Goal: Task Accomplishment & Management: Complete application form

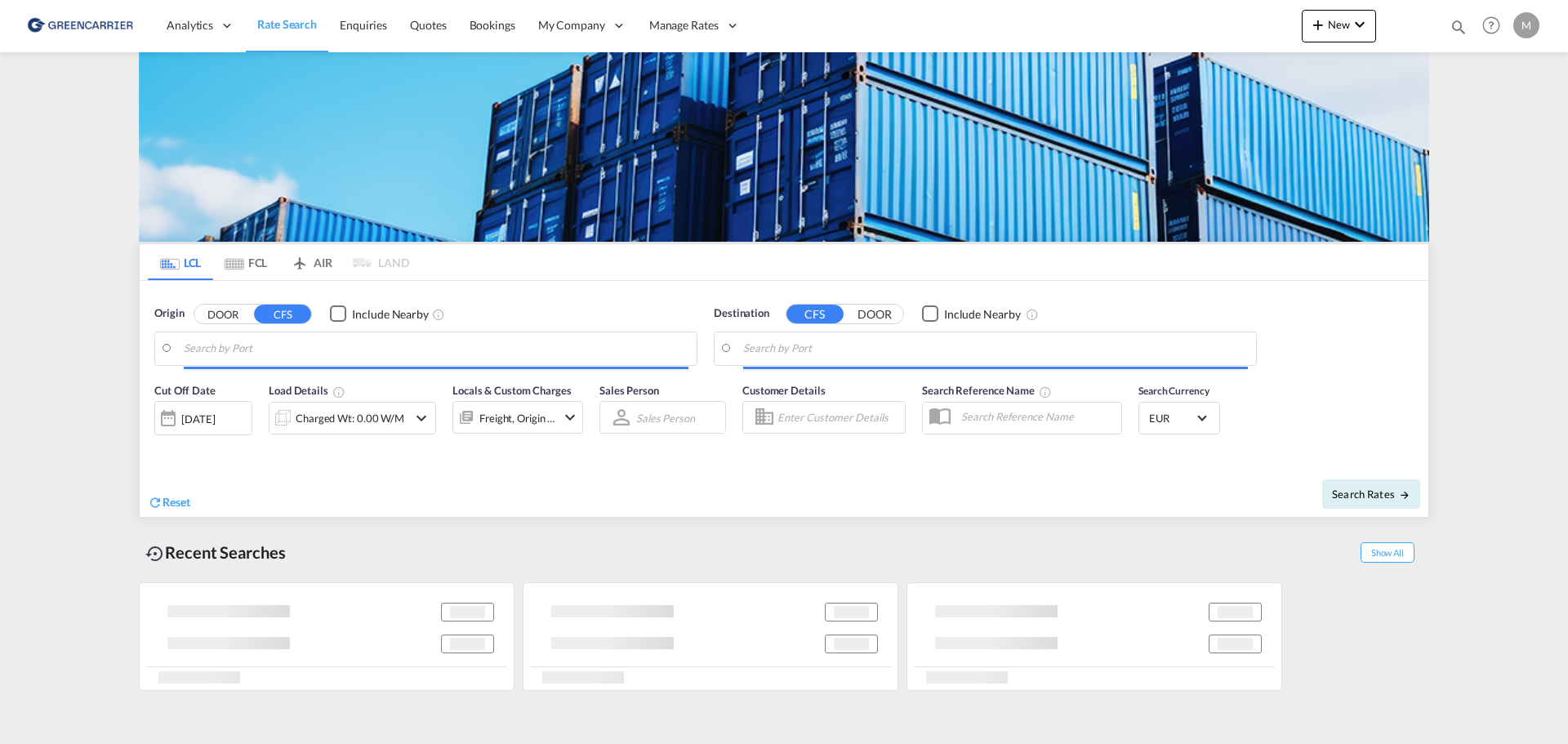
type input "[GEOGRAPHIC_DATA] ([GEOGRAPHIC_DATA]), [GEOGRAPHIC_DATA]"
type input "[GEOGRAPHIC_DATA], SGSIN"
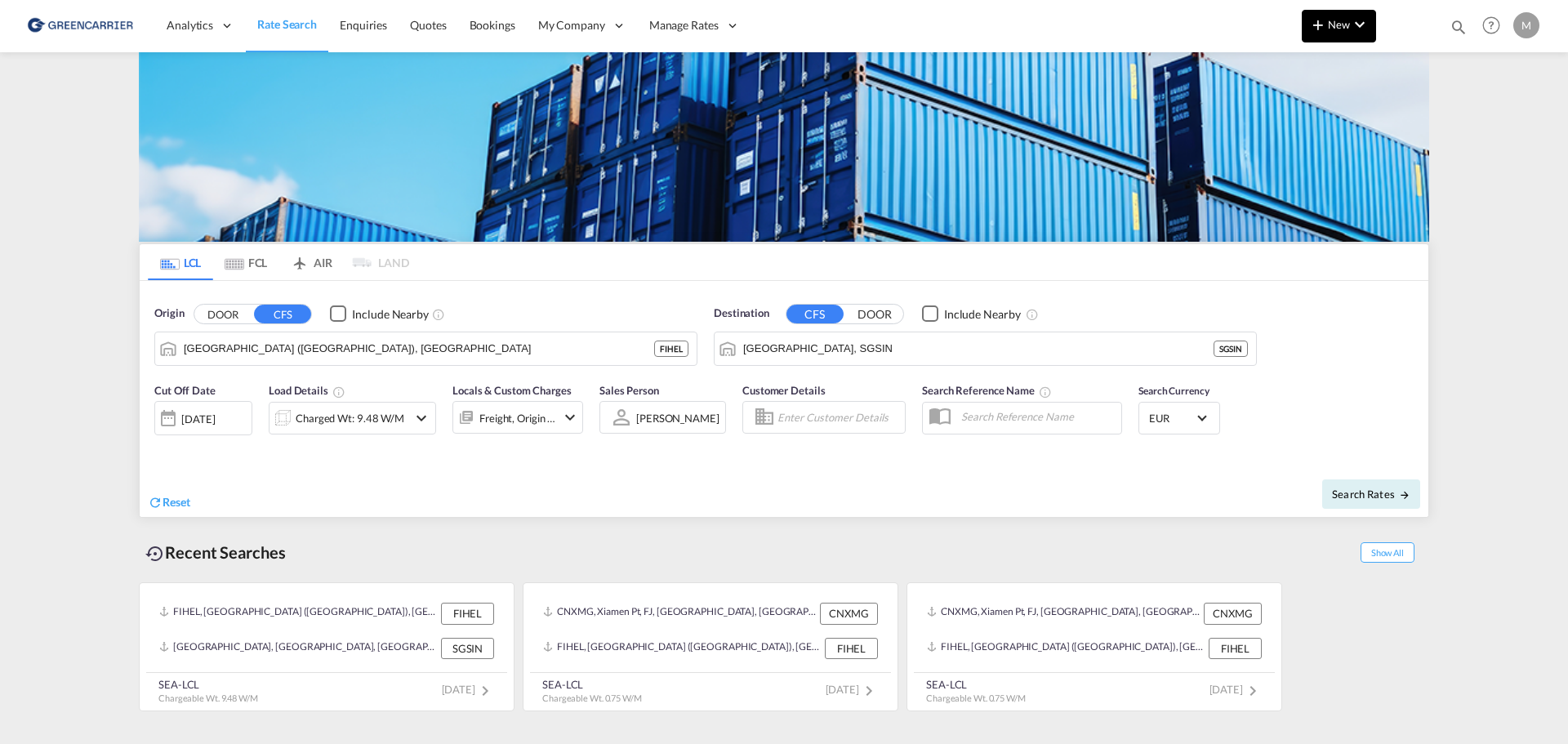
click at [1342, 18] on span "New" at bounding box center [1339, 24] width 61 height 13
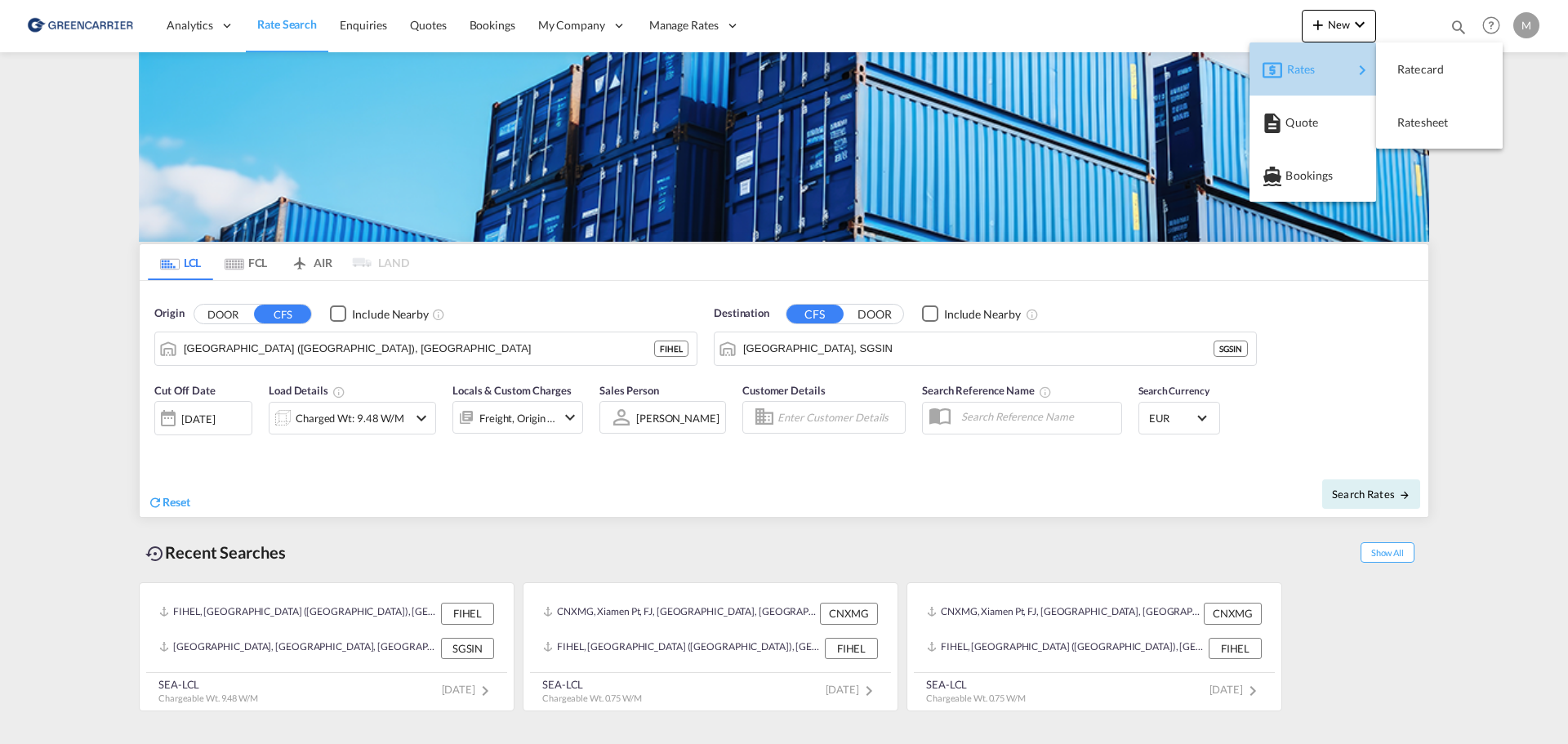
click at [1334, 69] on div "Rates" at bounding box center [1320, 69] width 66 height 41
click at [1436, 109] on div "Ratesheet" at bounding box center [1428, 123] width 61 height 41
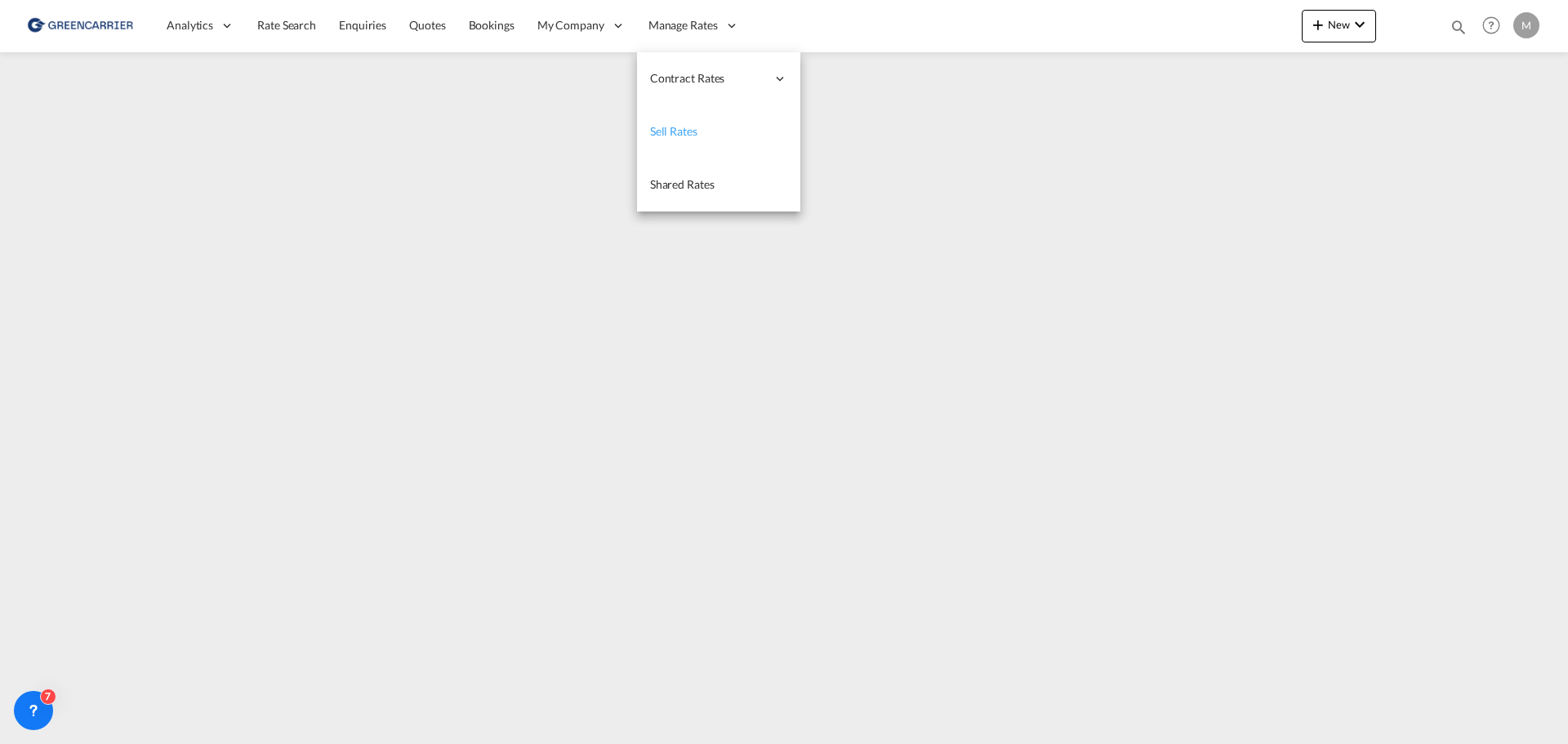
click at [682, 138] on span "Sell Rates" at bounding box center [673, 131] width 48 height 14
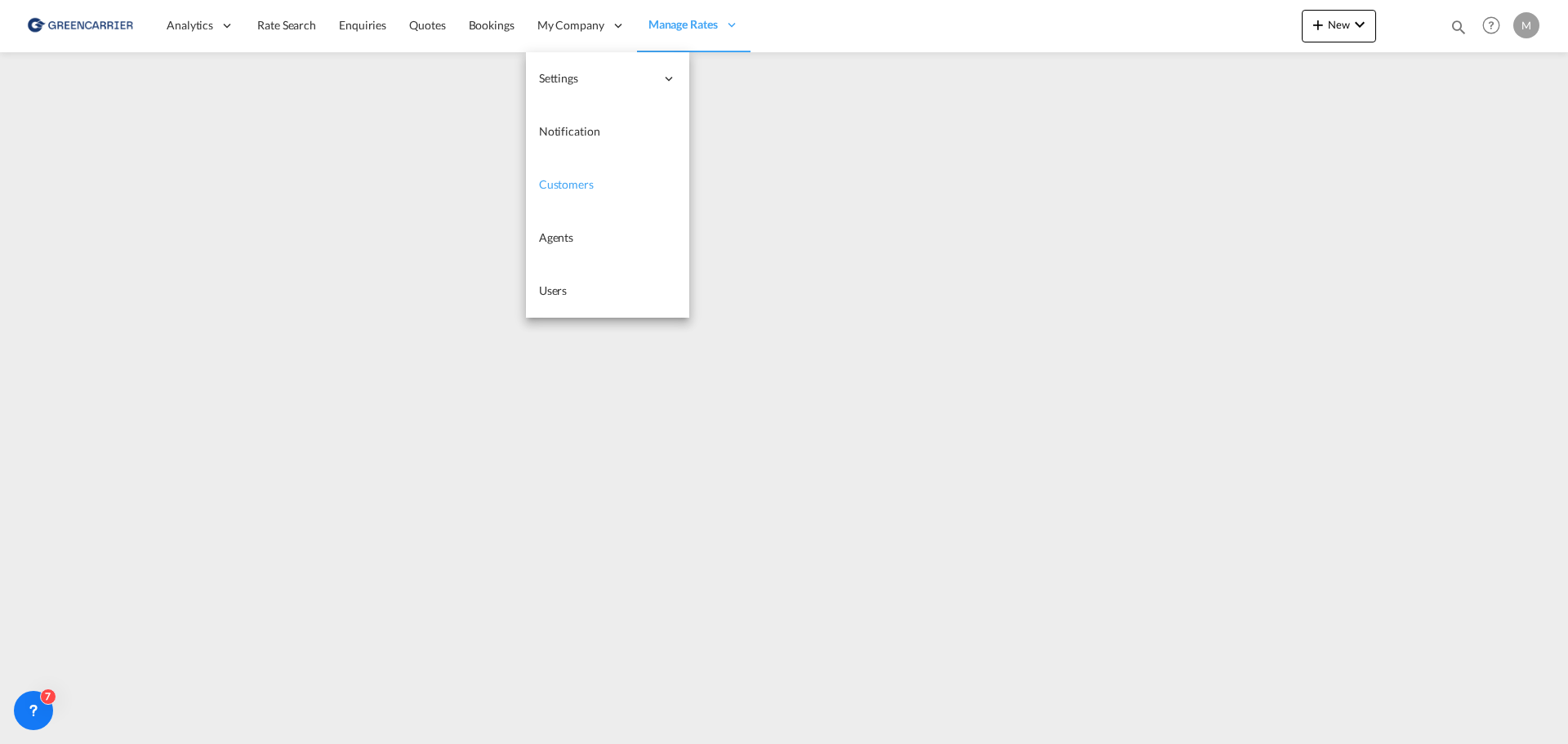
click at [561, 182] on span "Customers" at bounding box center [566, 183] width 54 height 14
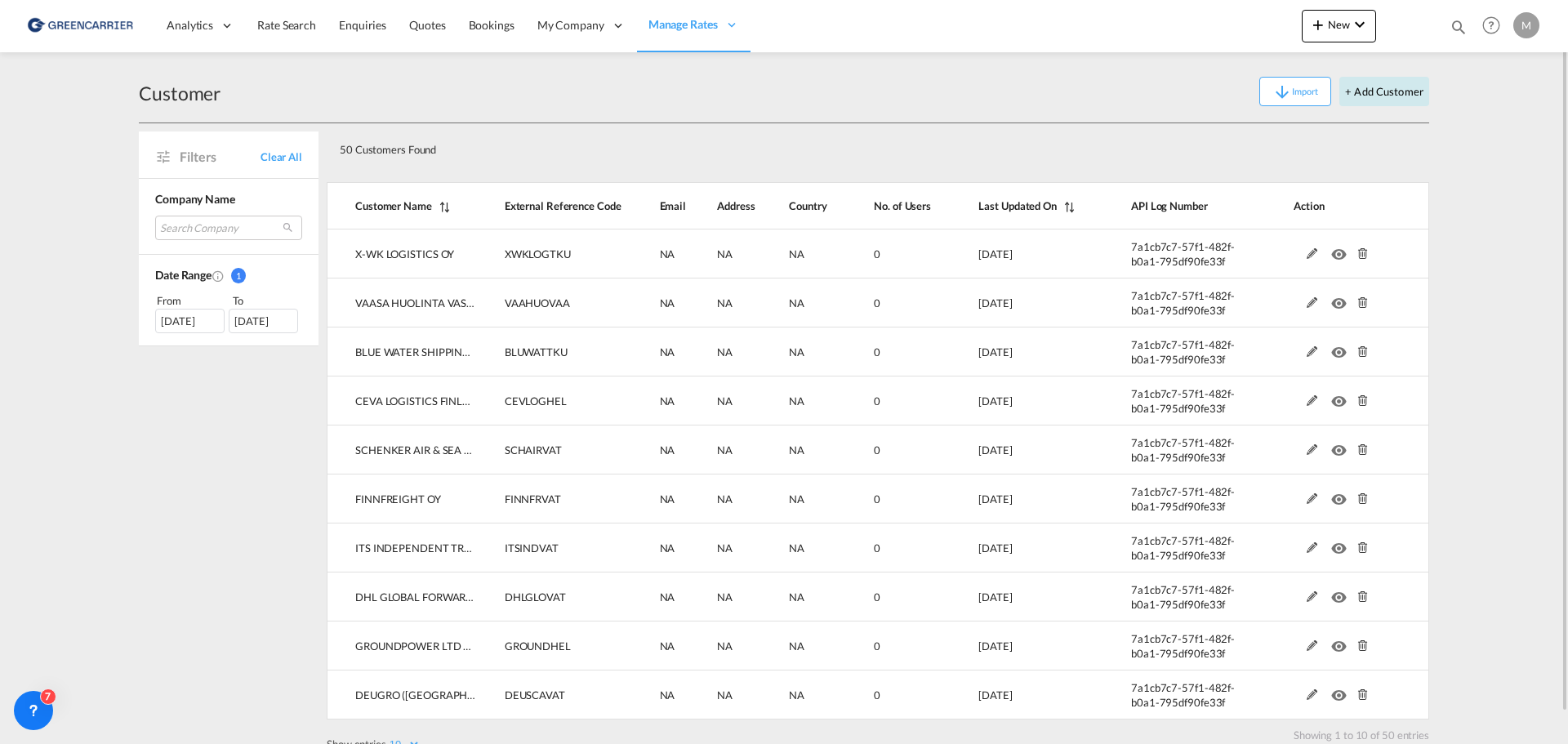
click at [1384, 98] on button "+ Add Customer" at bounding box center [1385, 91] width 90 height 29
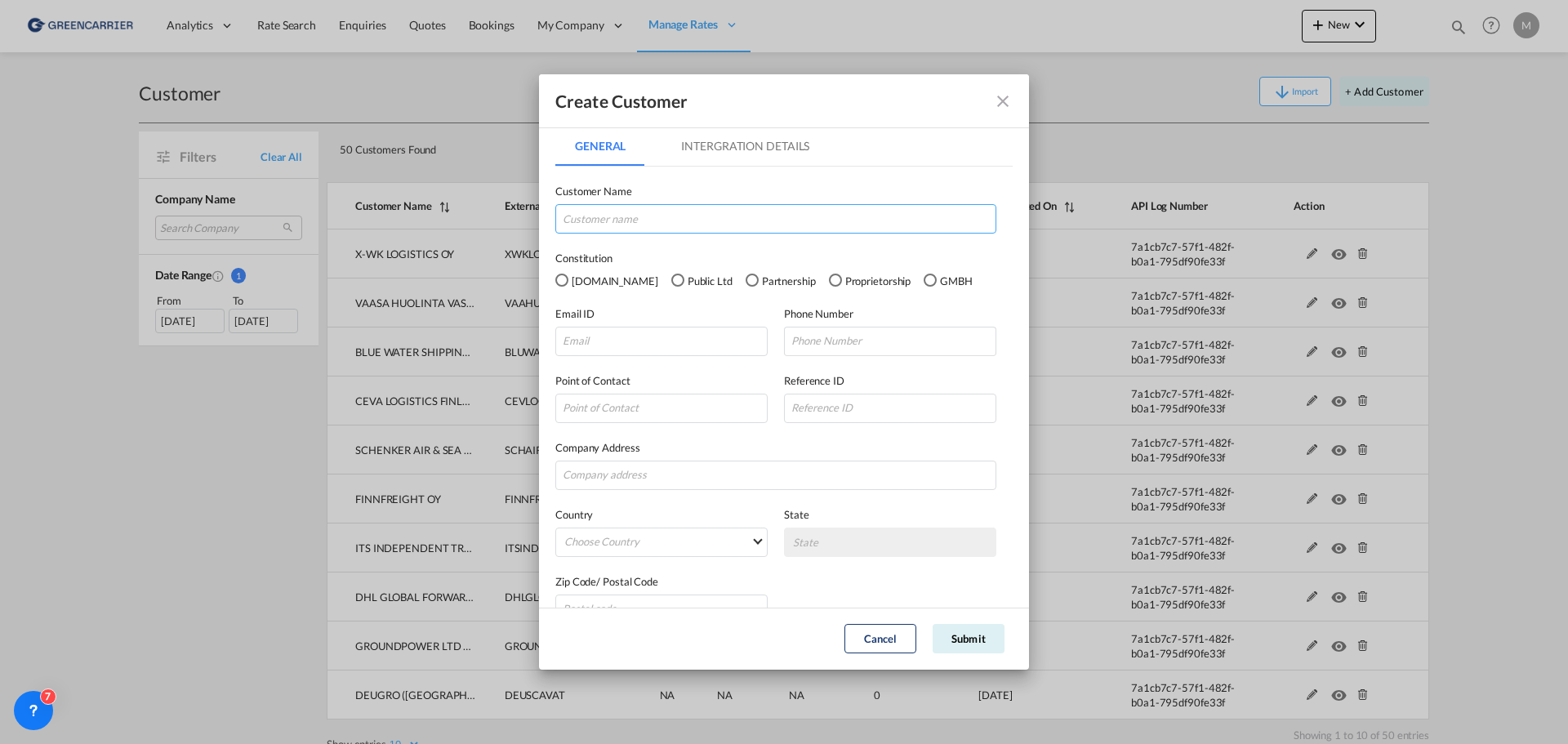
click at [683, 221] on input "GeneralIntergration Details ..." at bounding box center [775, 218] width 441 height 29
type input "FREJA TRANSPORT"
drag, startPoint x: 677, startPoint y: 86, endPoint x: 889, endPoint y: 140, distance: 218.8
click at [897, 135] on md-dialog "Create Customer General Intergration Details General Intergration Details Custo…" at bounding box center [784, 372] width 490 height 595
click at [886, 644] on button "Cancel" at bounding box center [880, 638] width 72 height 29
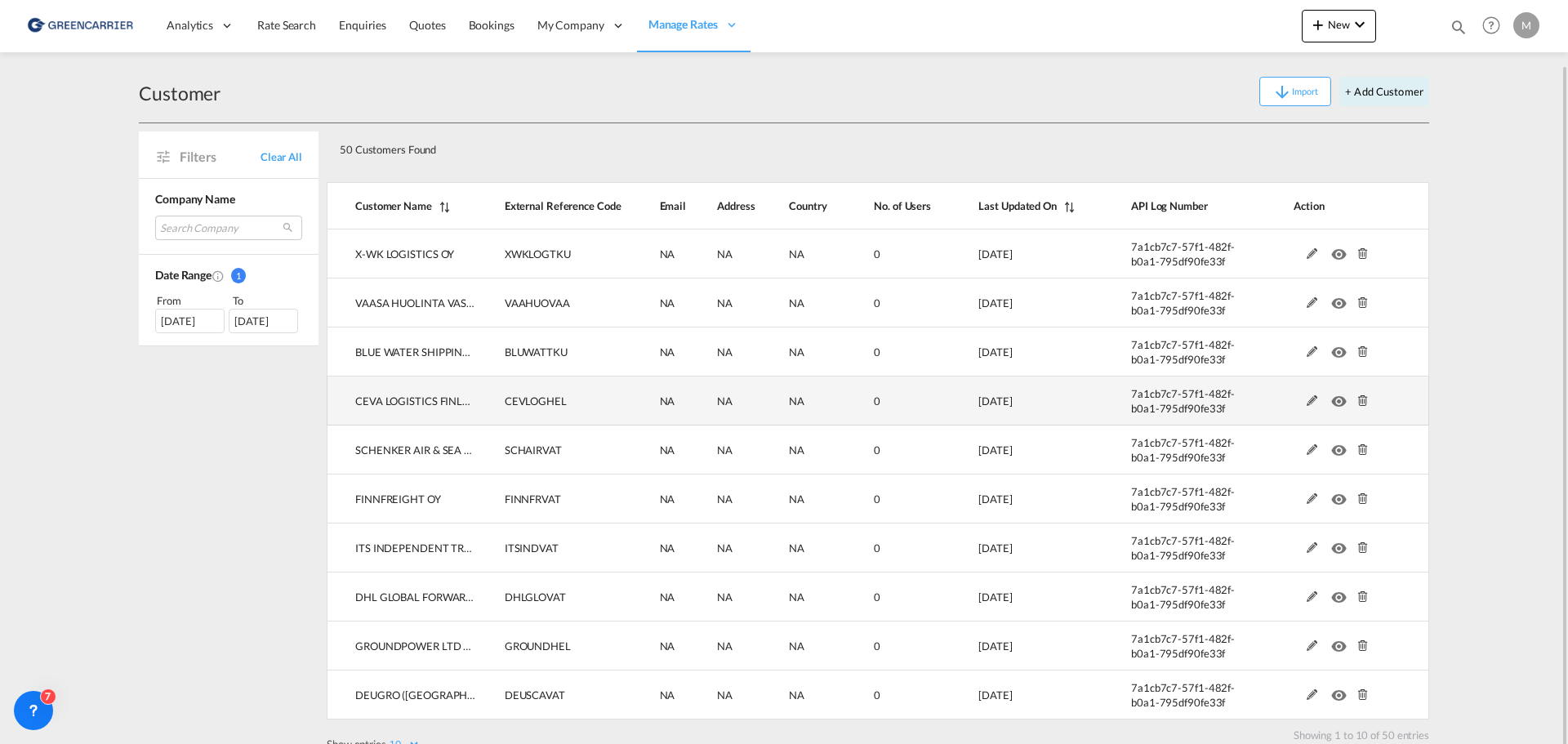
scroll to position [33, 0]
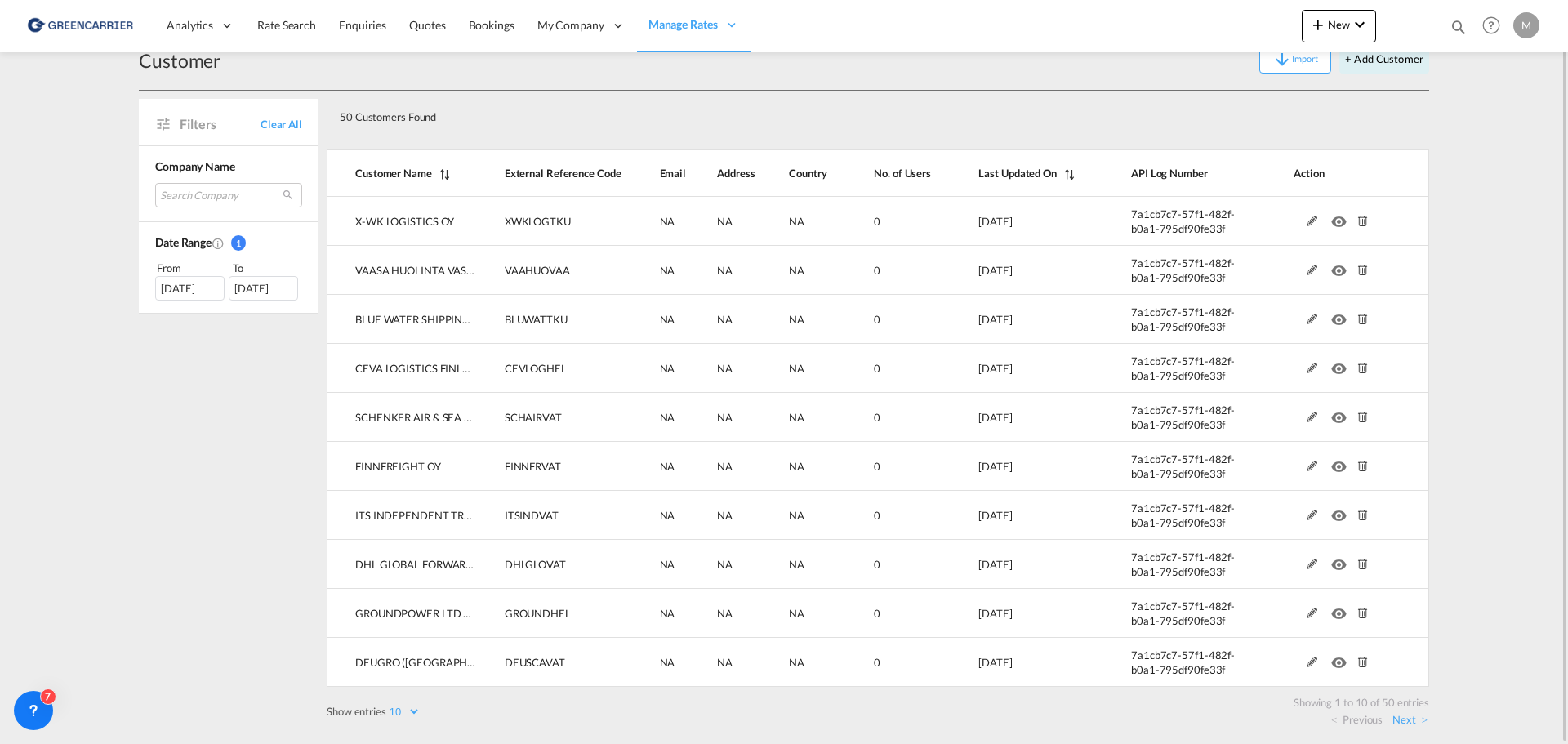
click at [412, 711] on select "10 25 50 100" at bounding box center [403, 711] width 35 height 14
select select "100"
click at [388, 705] on select "10 25 50 100" at bounding box center [403, 711] width 35 height 14
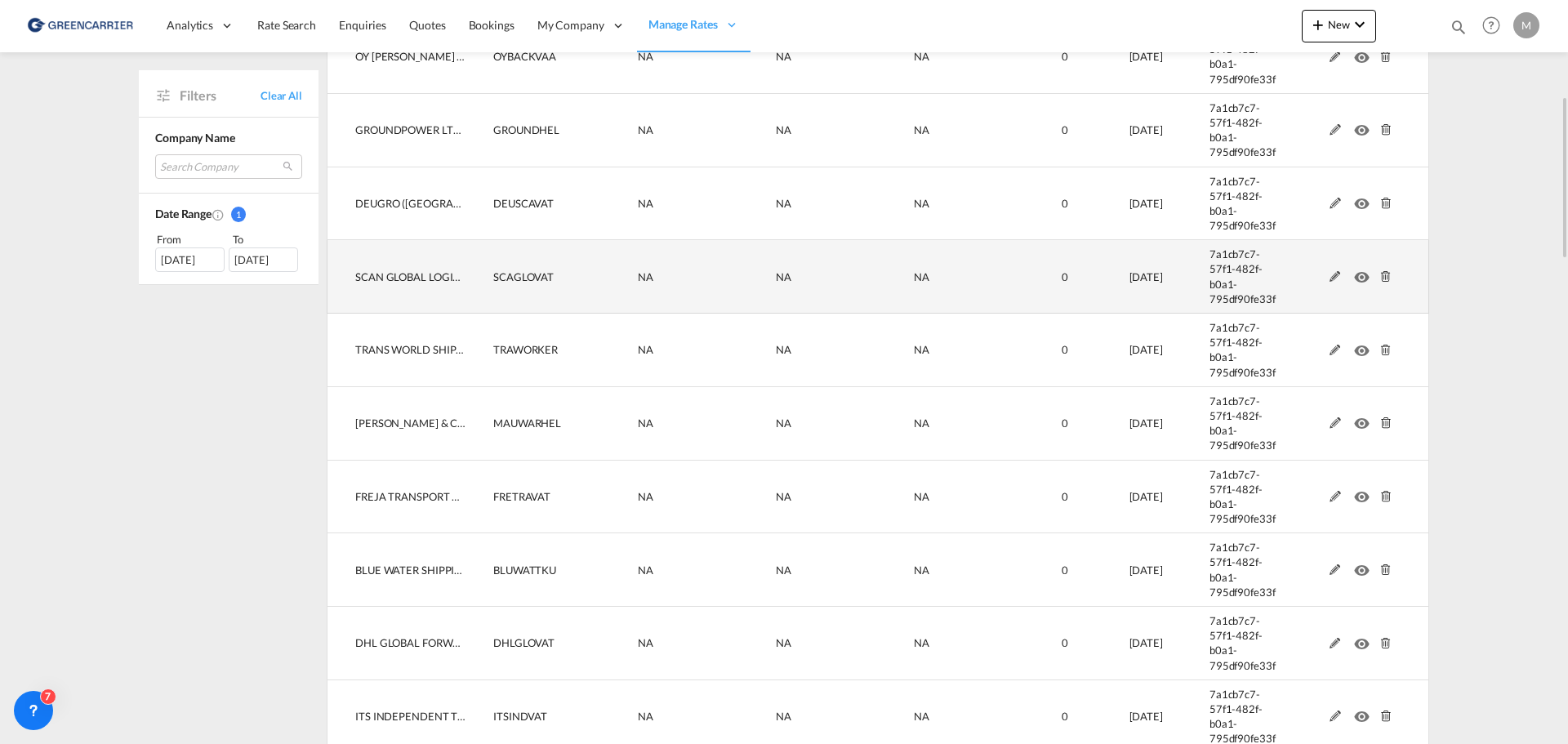
scroll to position [522, 0]
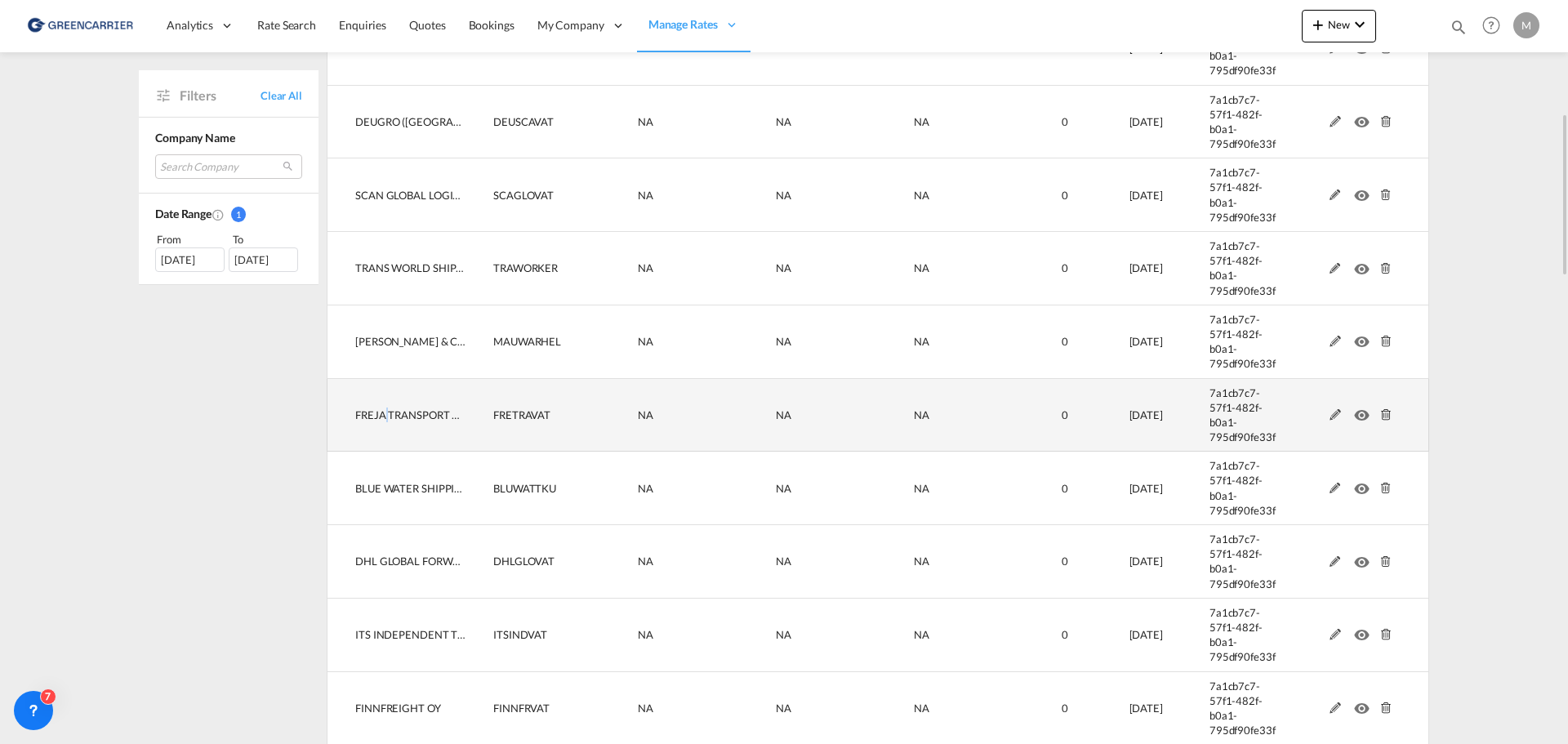
click at [388, 414] on span "FREJA TRANSPORT & LOGISTICS OY" at bounding box center [443, 415] width 175 height 13
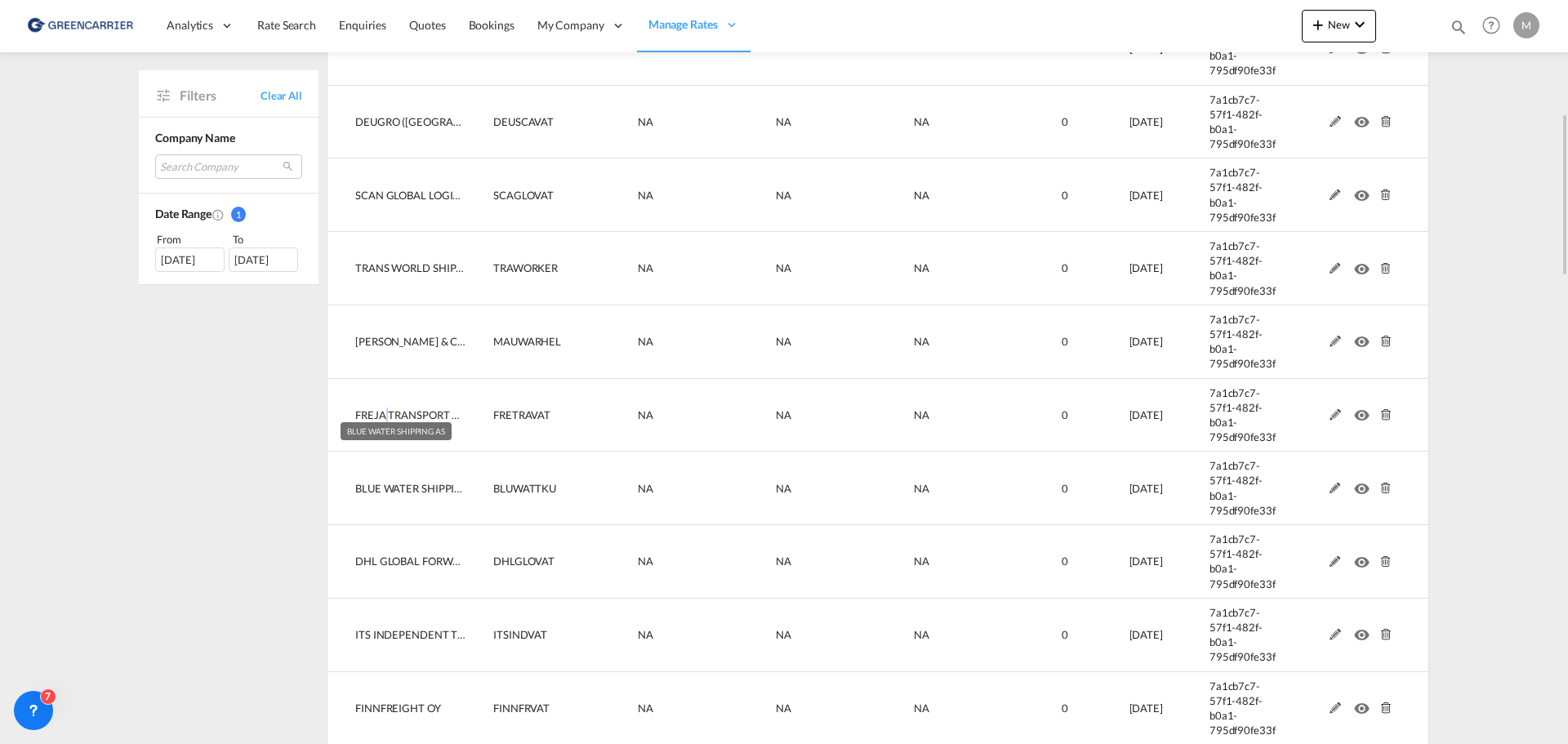
scroll to position [0, 0]
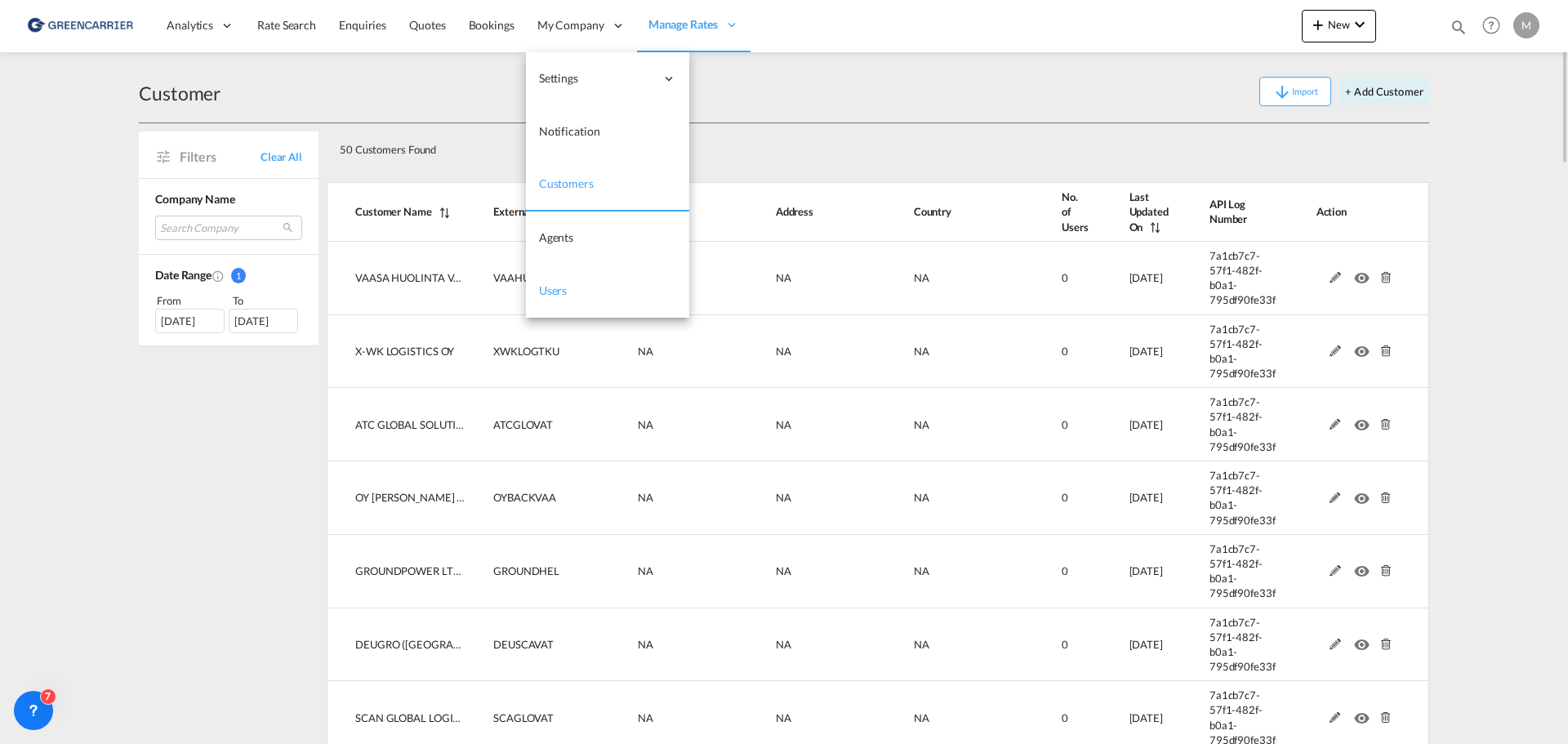
click at [564, 291] on span "Users" at bounding box center [553, 290] width 29 height 14
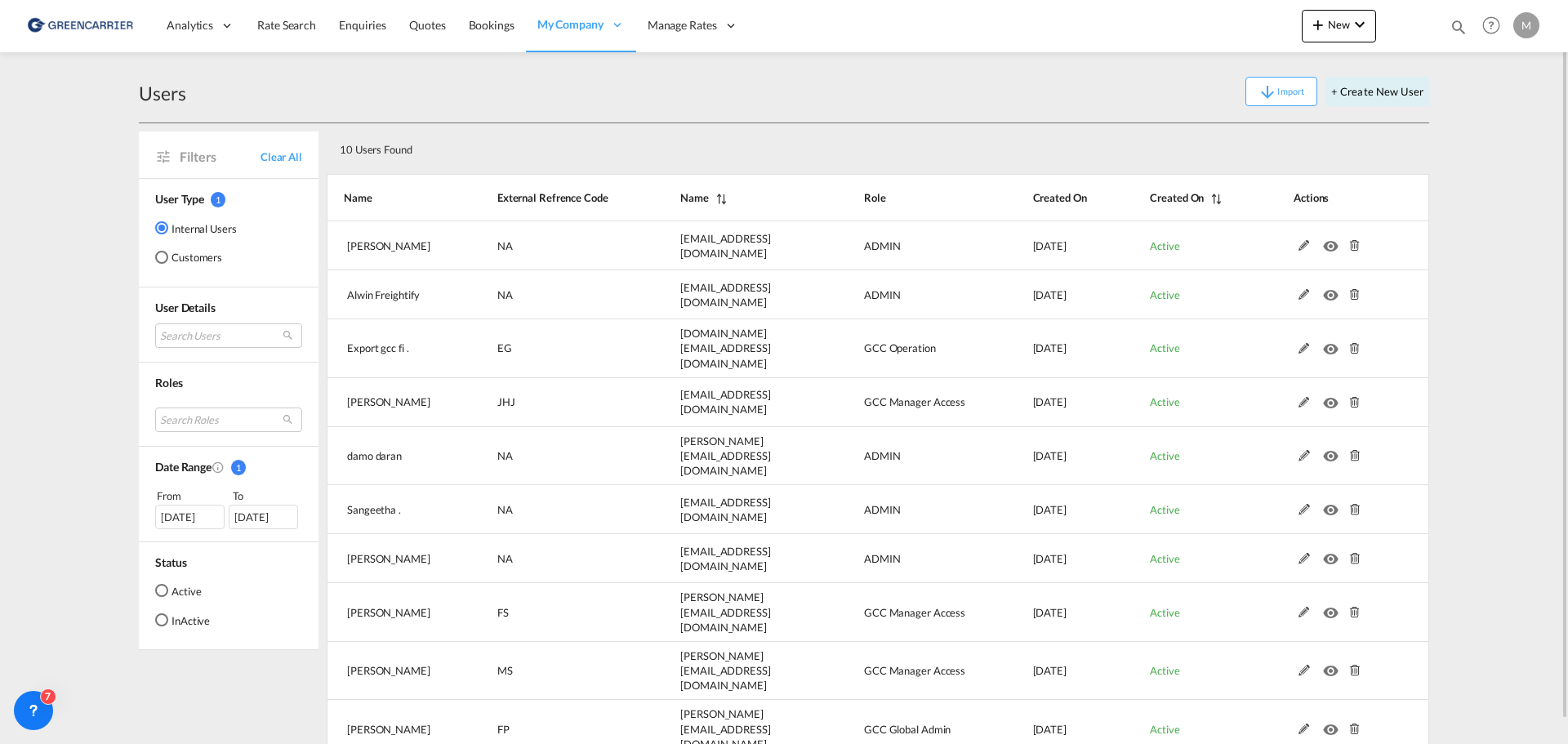
click at [181, 260] on md-radio-button "Customers" at bounding box center [196, 256] width 81 height 16
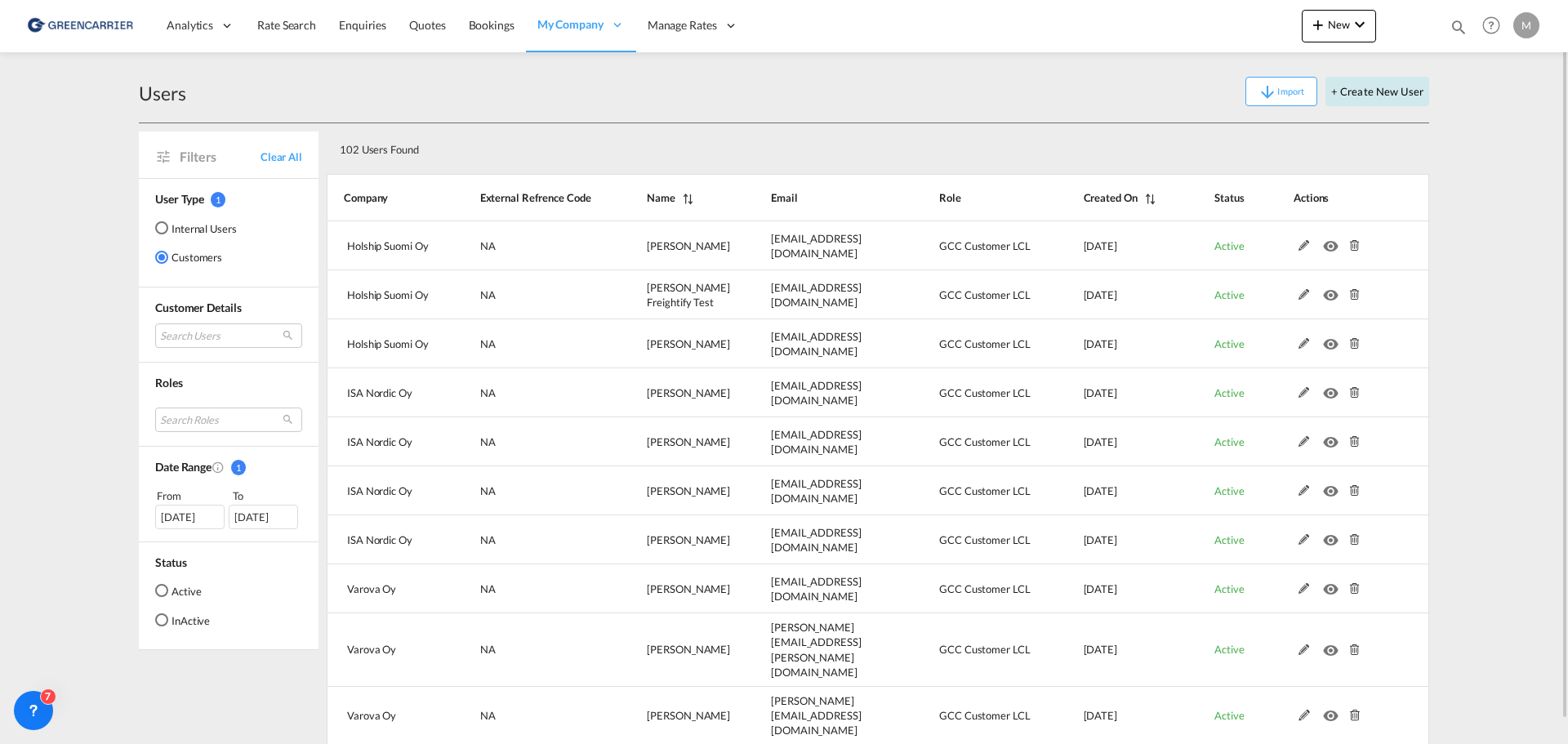
click at [1381, 83] on button "+ Create New User" at bounding box center [1377, 91] width 104 height 29
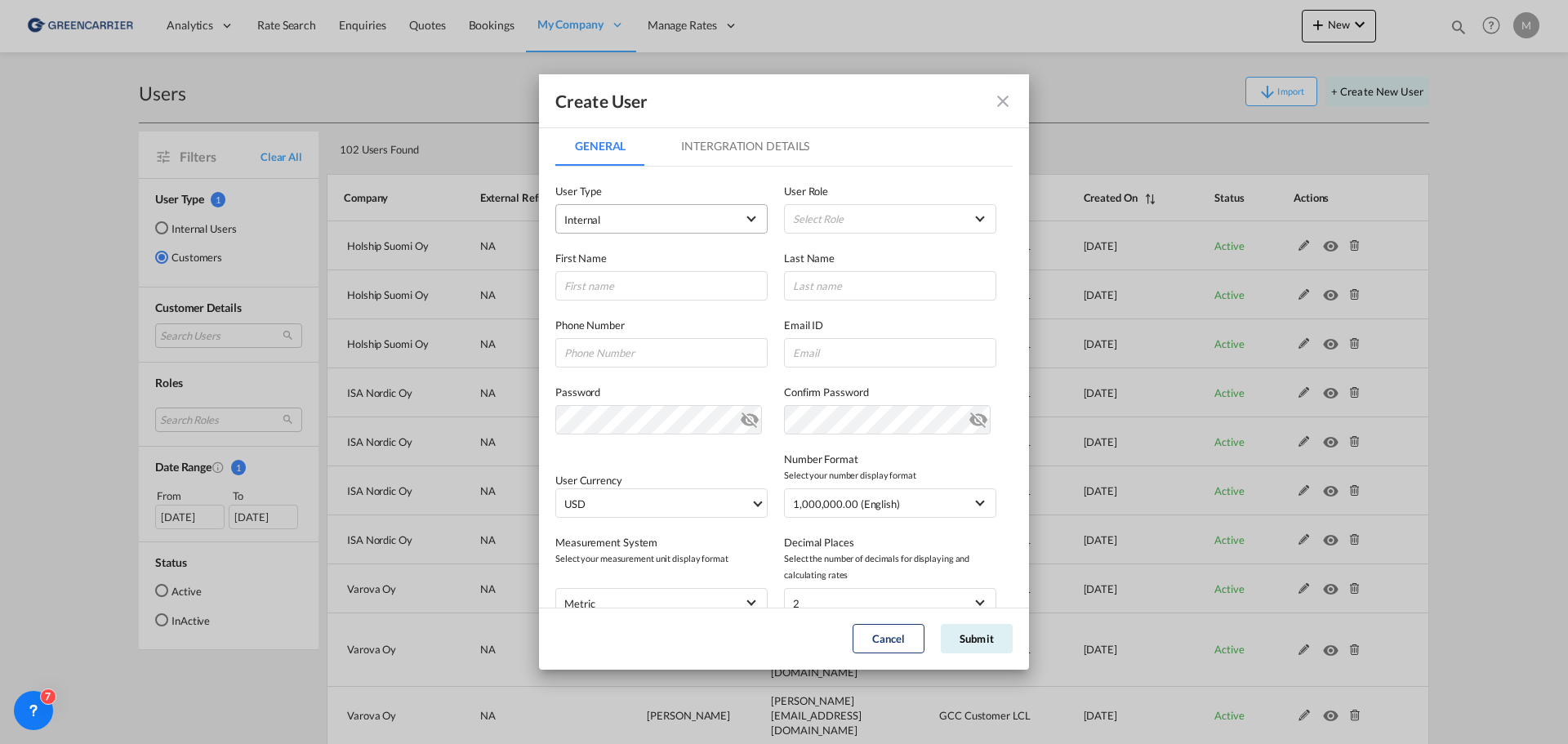
click at [672, 221] on span "Internal" at bounding box center [650, 219] width 171 height 16
click at [643, 259] on md-option "Customer" at bounding box center [660, 259] width 214 height 39
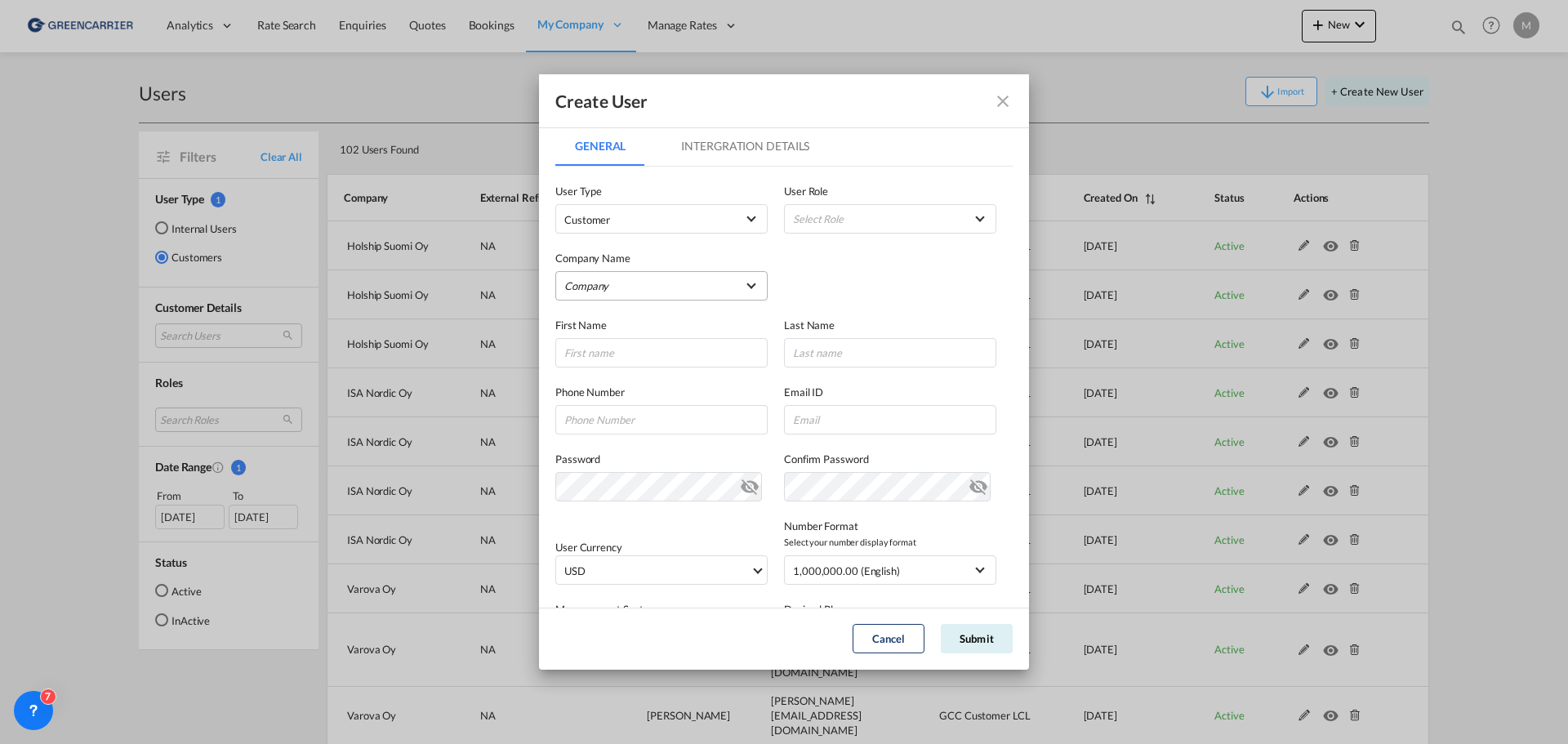
click at [645, 279] on md-select "Company AHA LOGISTICS LTD. AIR LOG APC LOGISTICS AB, FILIAL I FINLAND ATC GLOBA…" at bounding box center [661, 285] width 212 height 29
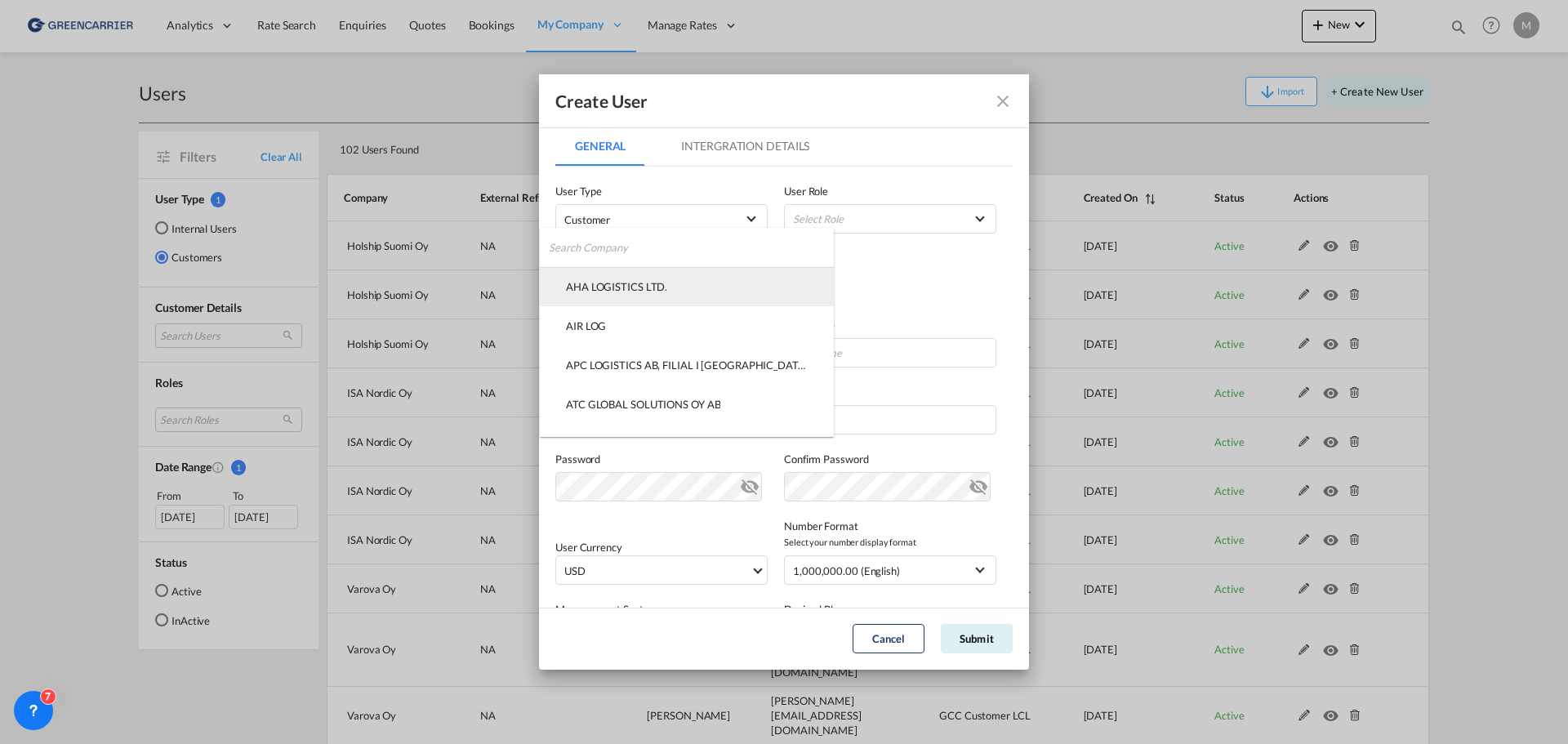
type md-option "1d72cc19-0a37-4c58-aab1-ac95774cd204"
type md-option "467896d3-ddb2-4988-bb9d-8205377fc3e4"
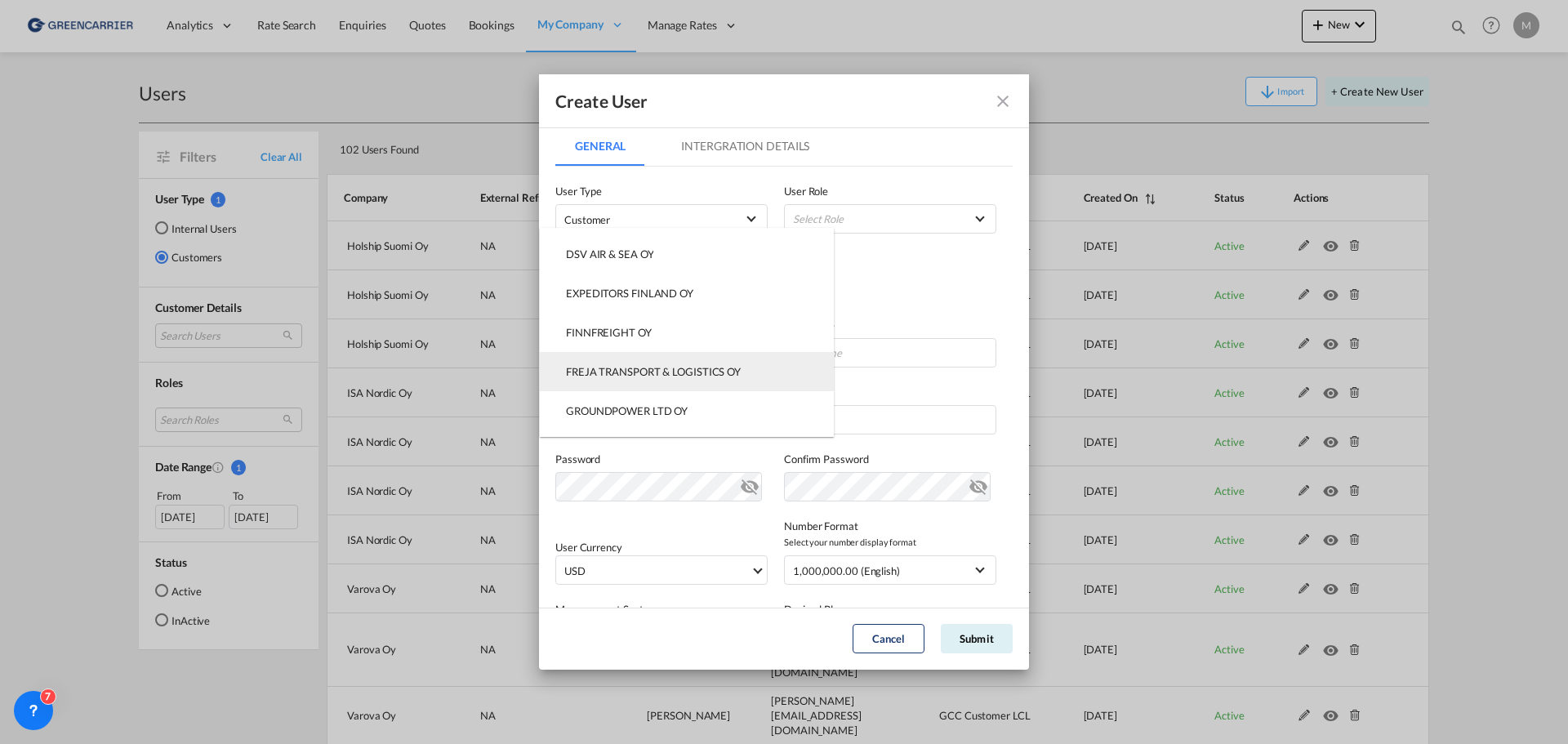
click at [664, 371] on div "FREJA TRANSPORT & LOGISTICS OY" at bounding box center [653, 372] width 175 height 15
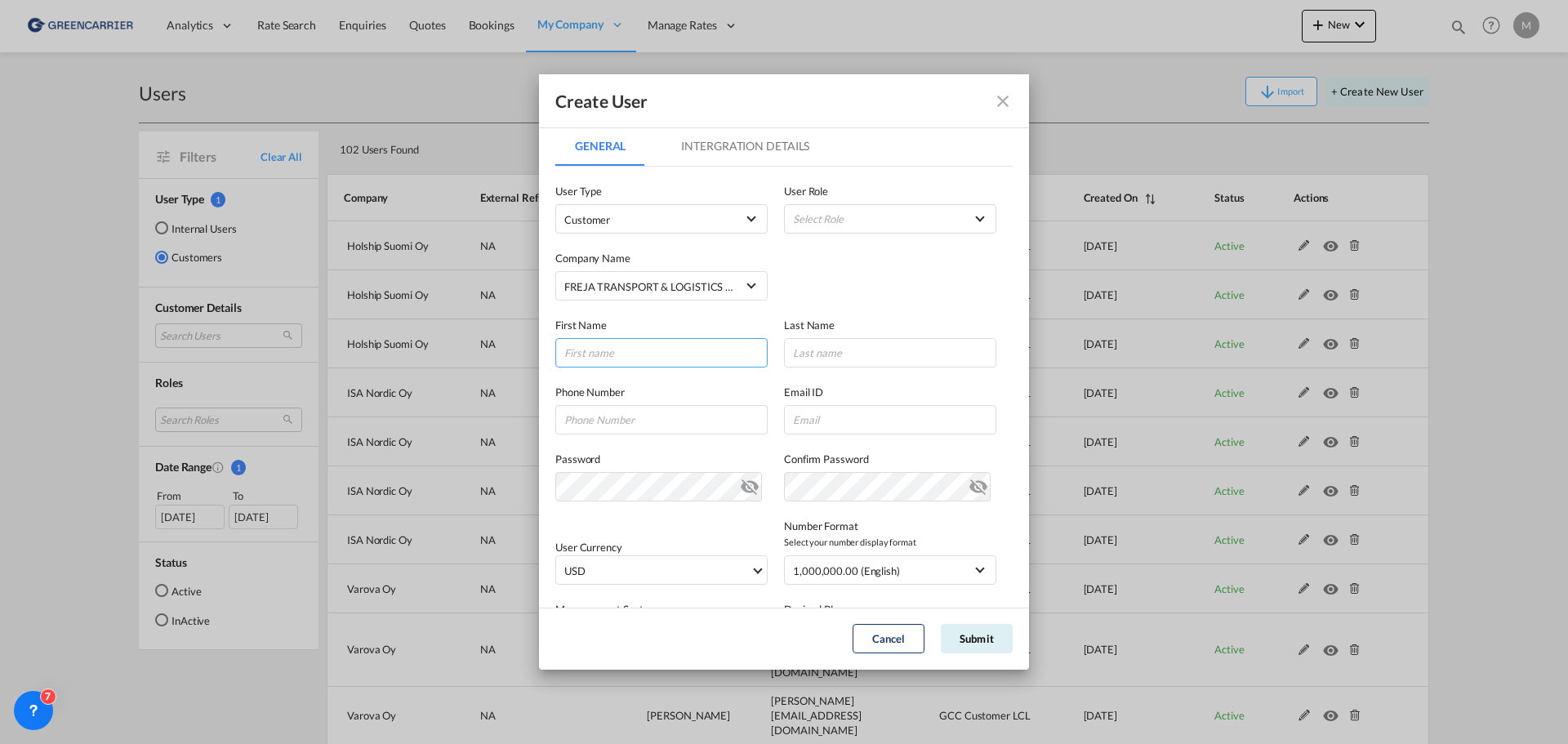
drag, startPoint x: 648, startPoint y: 353, endPoint x: 671, endPoint y: 356, distance: 23.2
click at [650, 353] on input "GeneralIntergration Details ..." at bounding box center [661, 352] width 212 height 29
type input "Riika"
type input "N"
drag, startPoint x: 894, startPoint y: 639, endPoint x: 878, endPoint y: 638, distance: 16.0
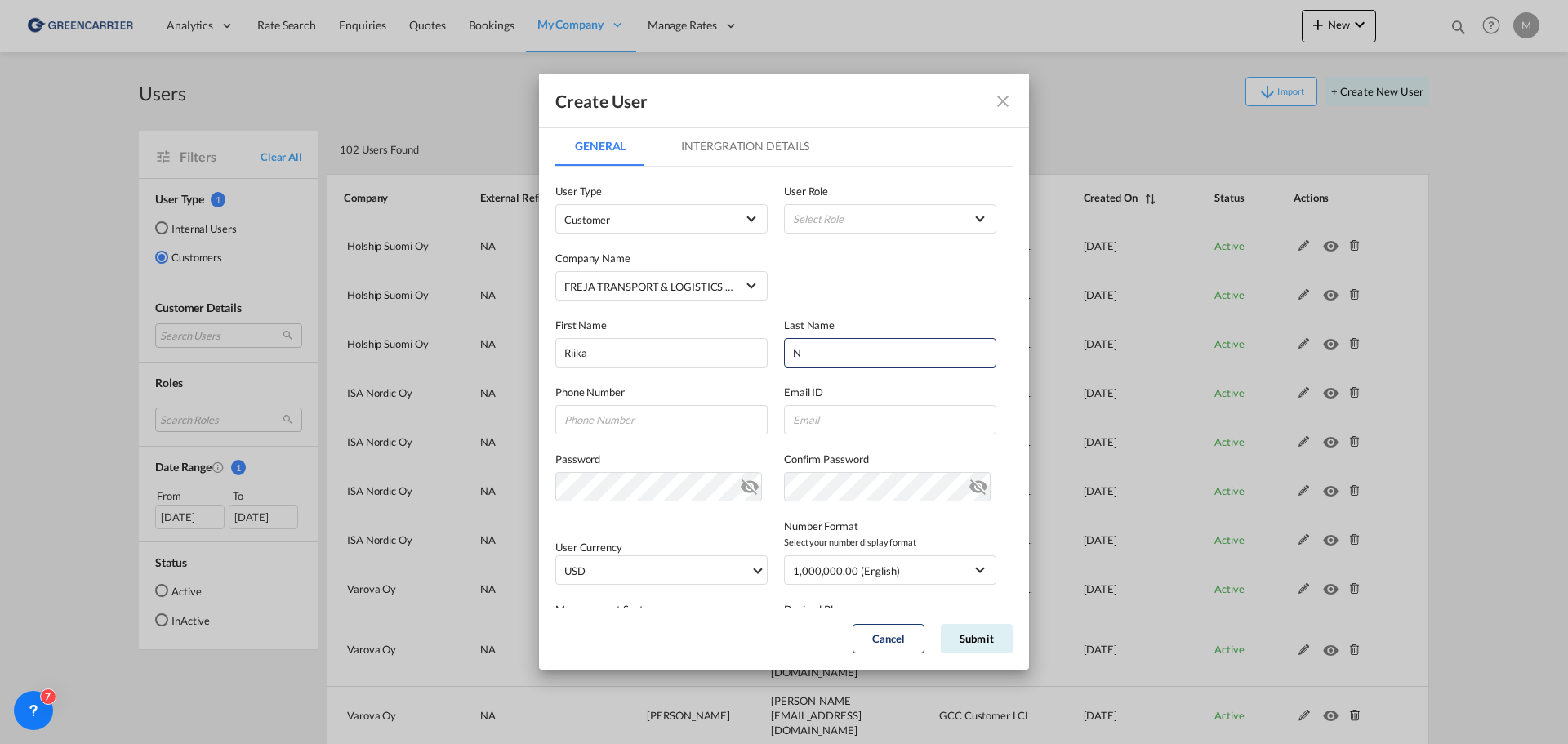
click at [894, 643] on button "Cancel" at bounding box center [888, 638] width 72 height 29
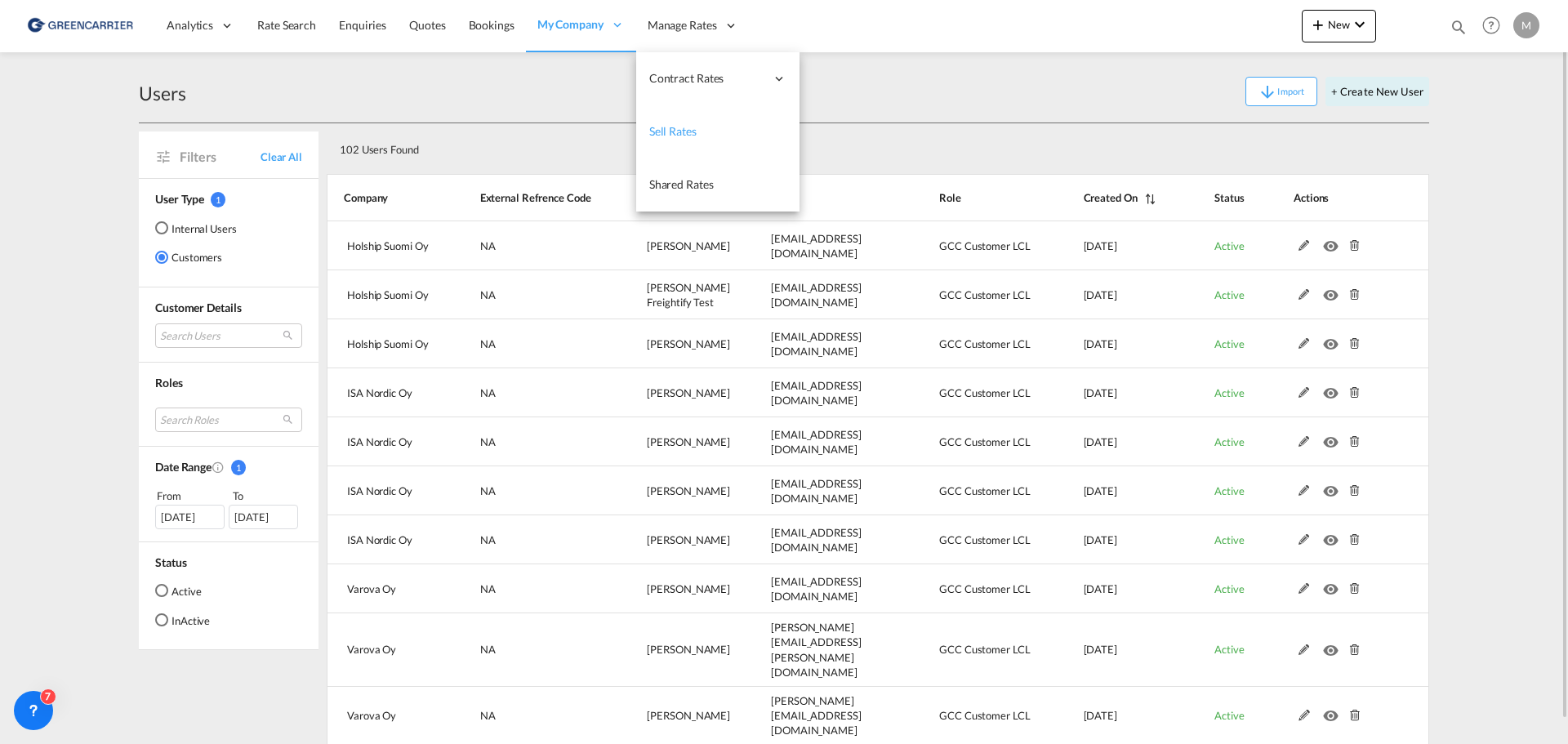
click at [698, 139] on link "Sell Rates" at bounding box center [718, 132] width 163 height 53
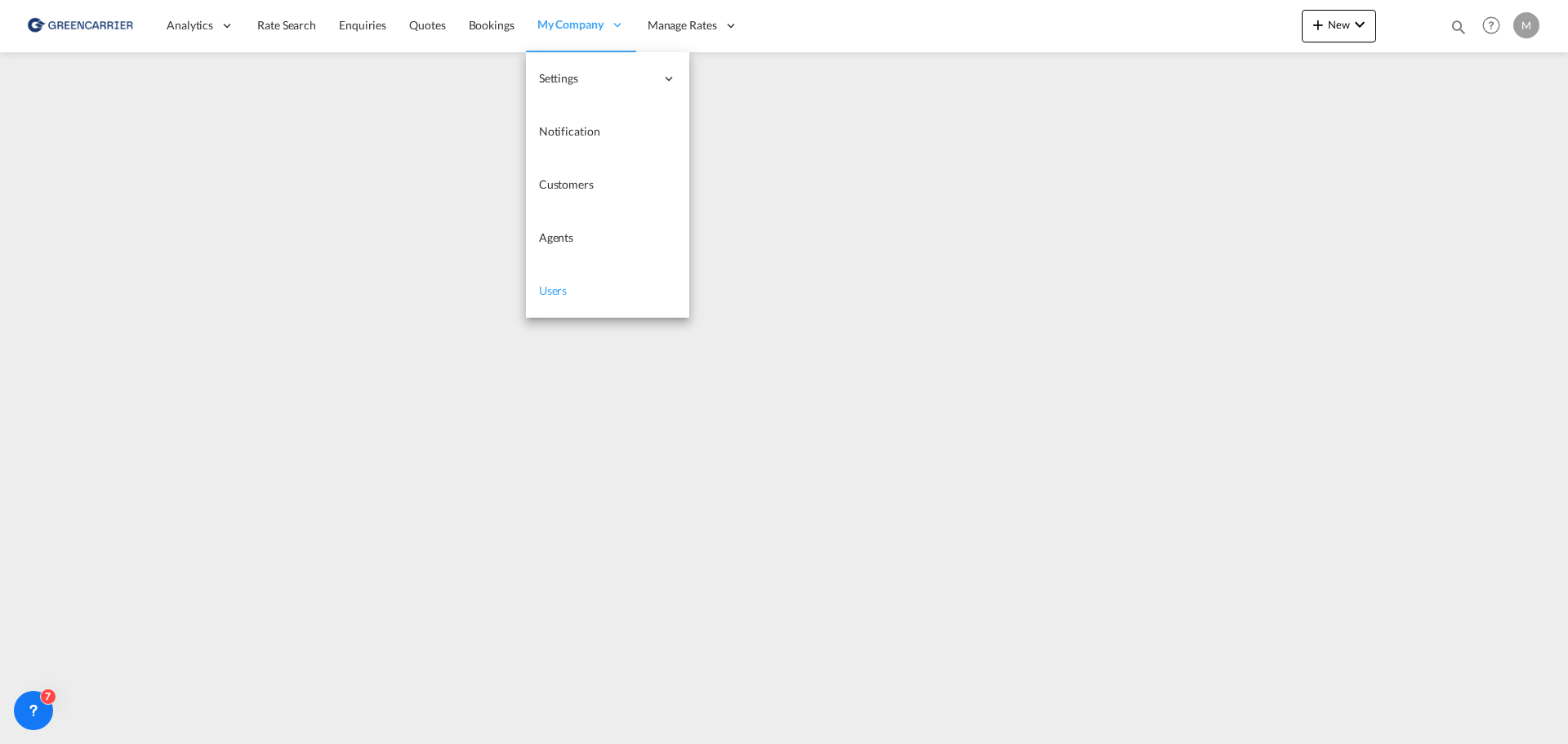
click at [584, 295] on link "Users" at bounding box center [608, 291] width 163 height 53
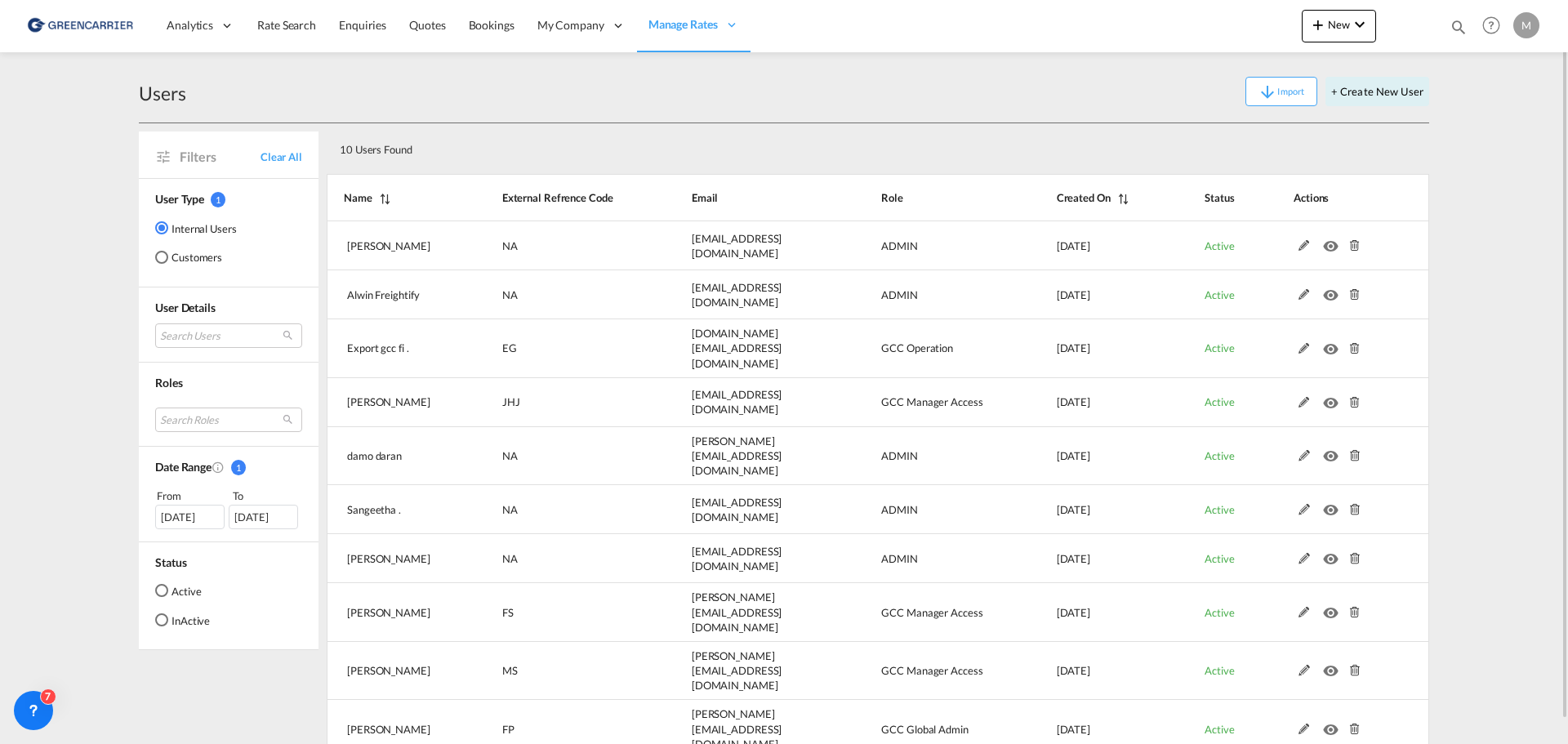
click at [188, 258] on md-radio-button "Customers" at bounding box center [196, 256] width 81 height 16
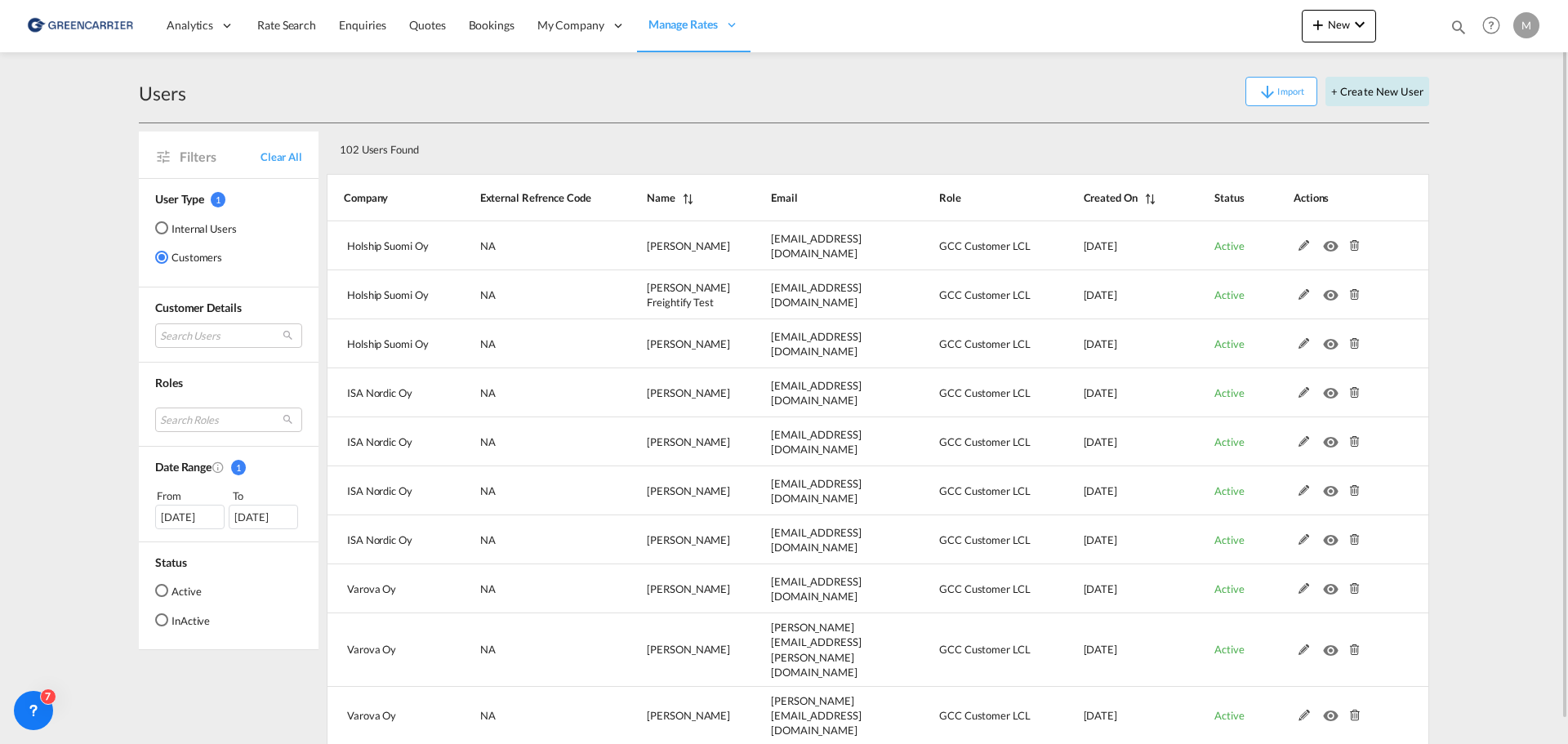
click at [1361, 92] on button "+ Create New User" at bounding box center [1377, 91] width 104 height 29
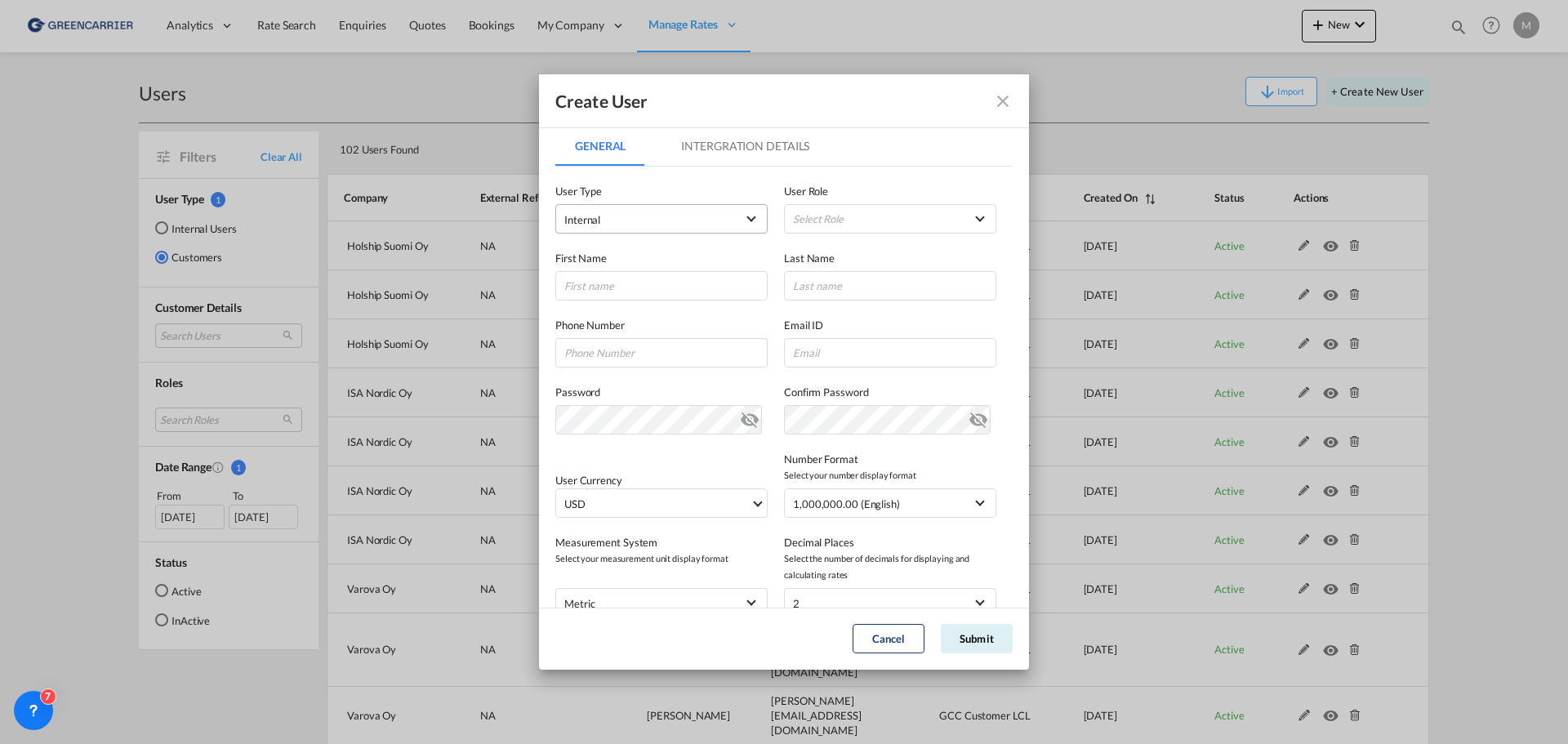
drag, startPoint x: 653, startPoint y: 220, endPoint x: 653, endPoint y: 253, distance: 33.0
click at [653, 221] on span "Internal" at bounding box center [650, 219] width 171 height 16
click at [636, 267] on md-option "Customer" at bounding box center [660, 259] width 214 height 39
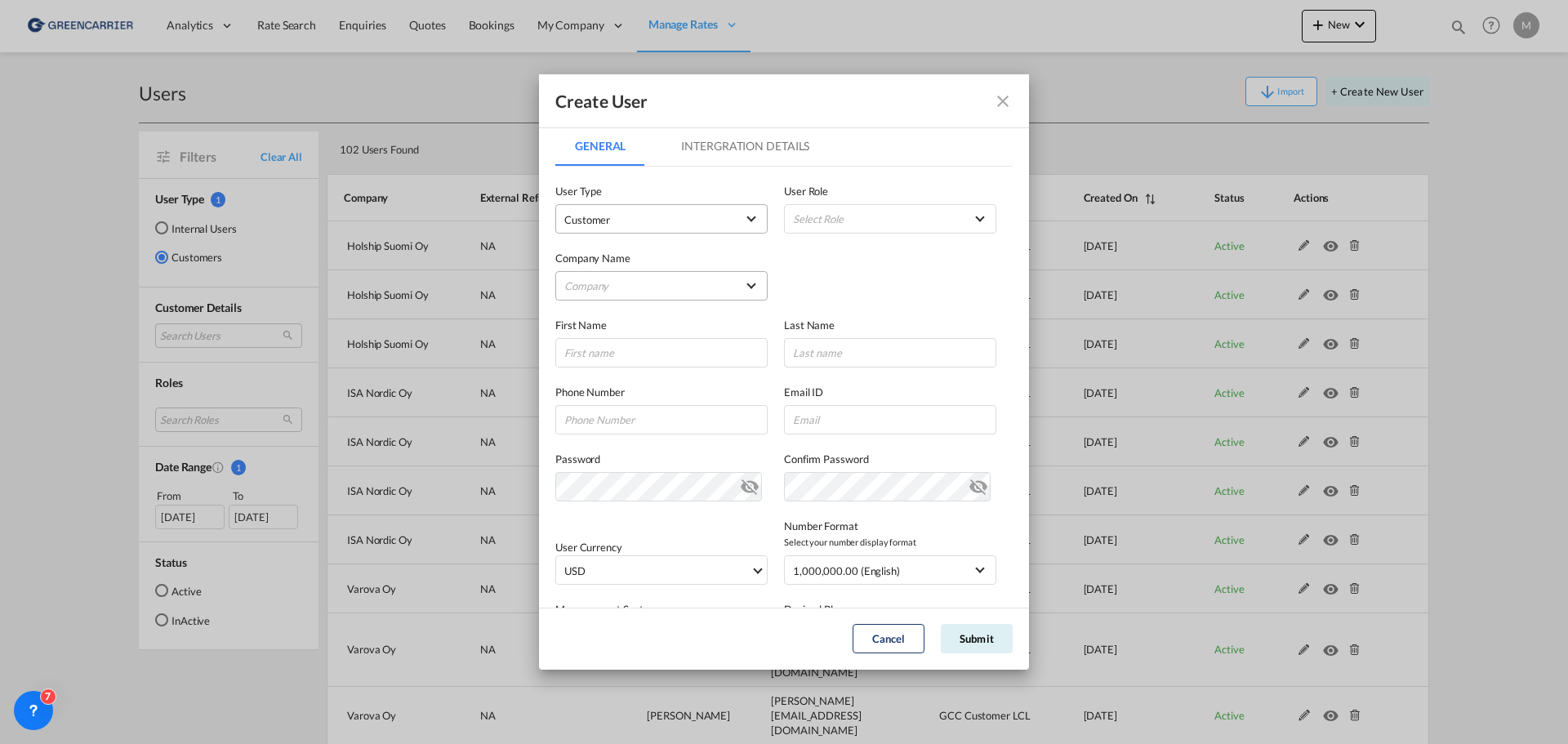
click at [633, 280] on md-select "Company AHA LOGISTICS LTD. AIR LOG APC LOGISTICS AB, FILIAL I FINLAND ATC GLOBA…" at bounding box center [661, 285] width 212 height 29
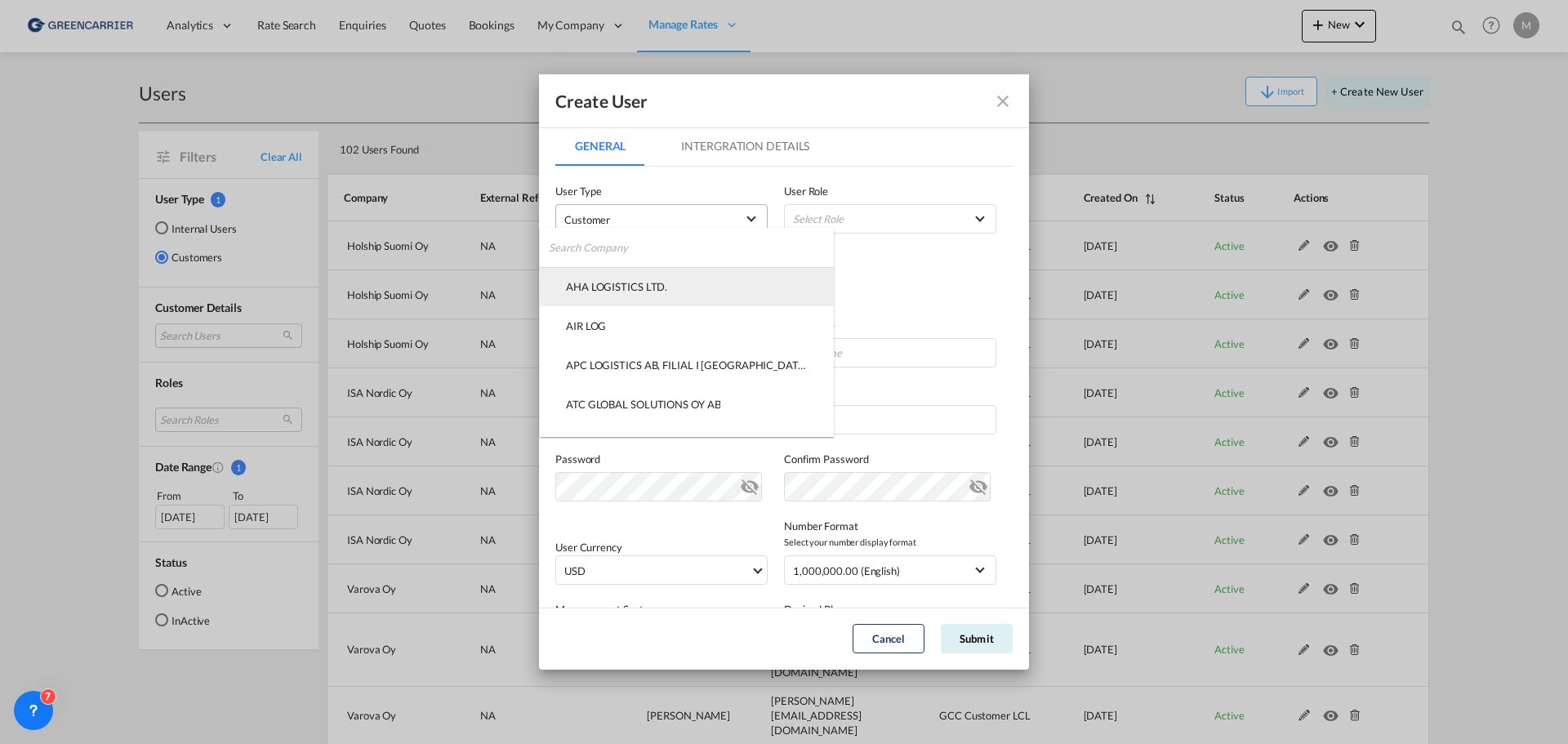
type md-option "1d72cc19-0a37-4c58-aab1-ac95774cd204"
type md-option "467896d3-ddb2-4988-bb9d-8205377fc3e4"
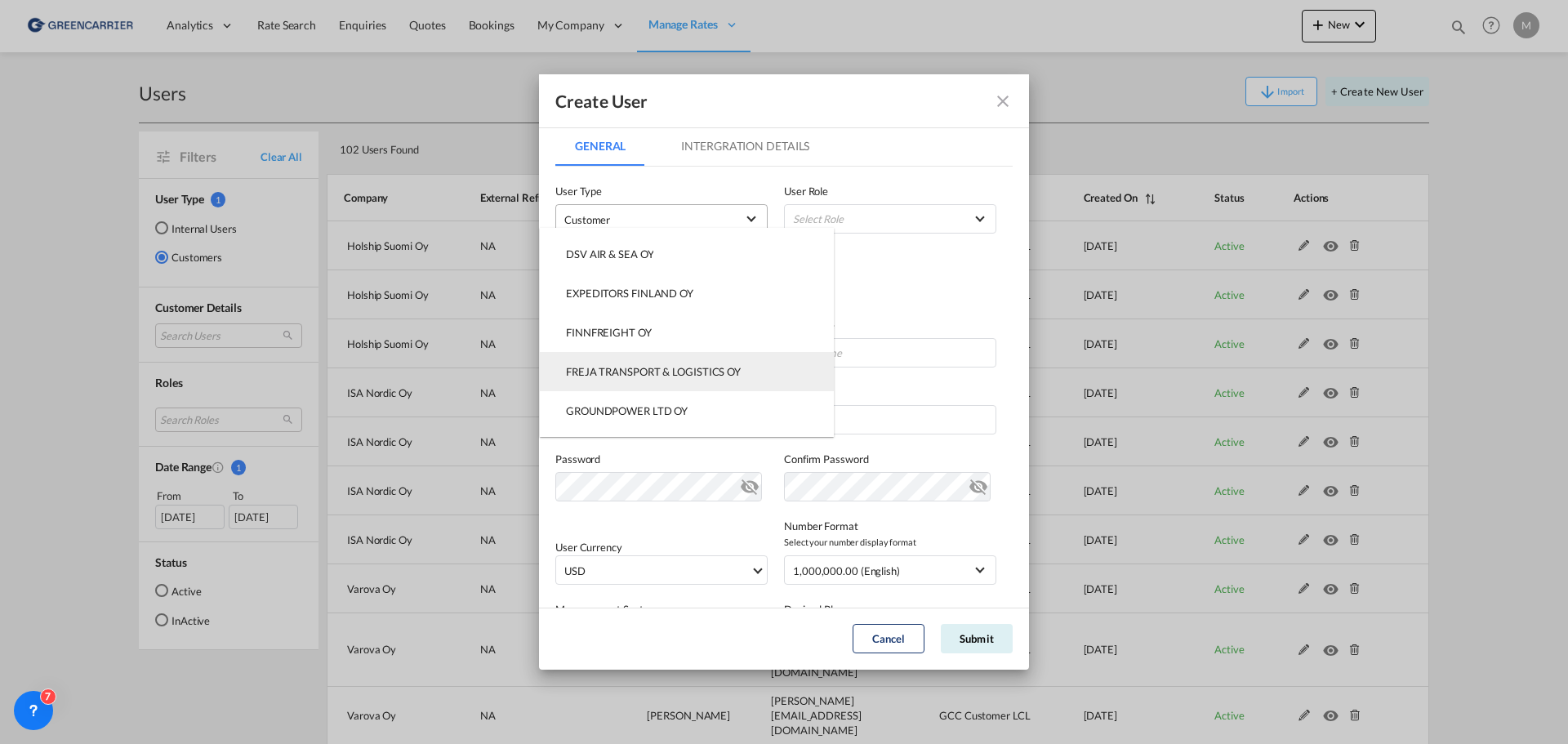
type md-option "5981d8b1-6ada-4890-960d-eff302f4e627"
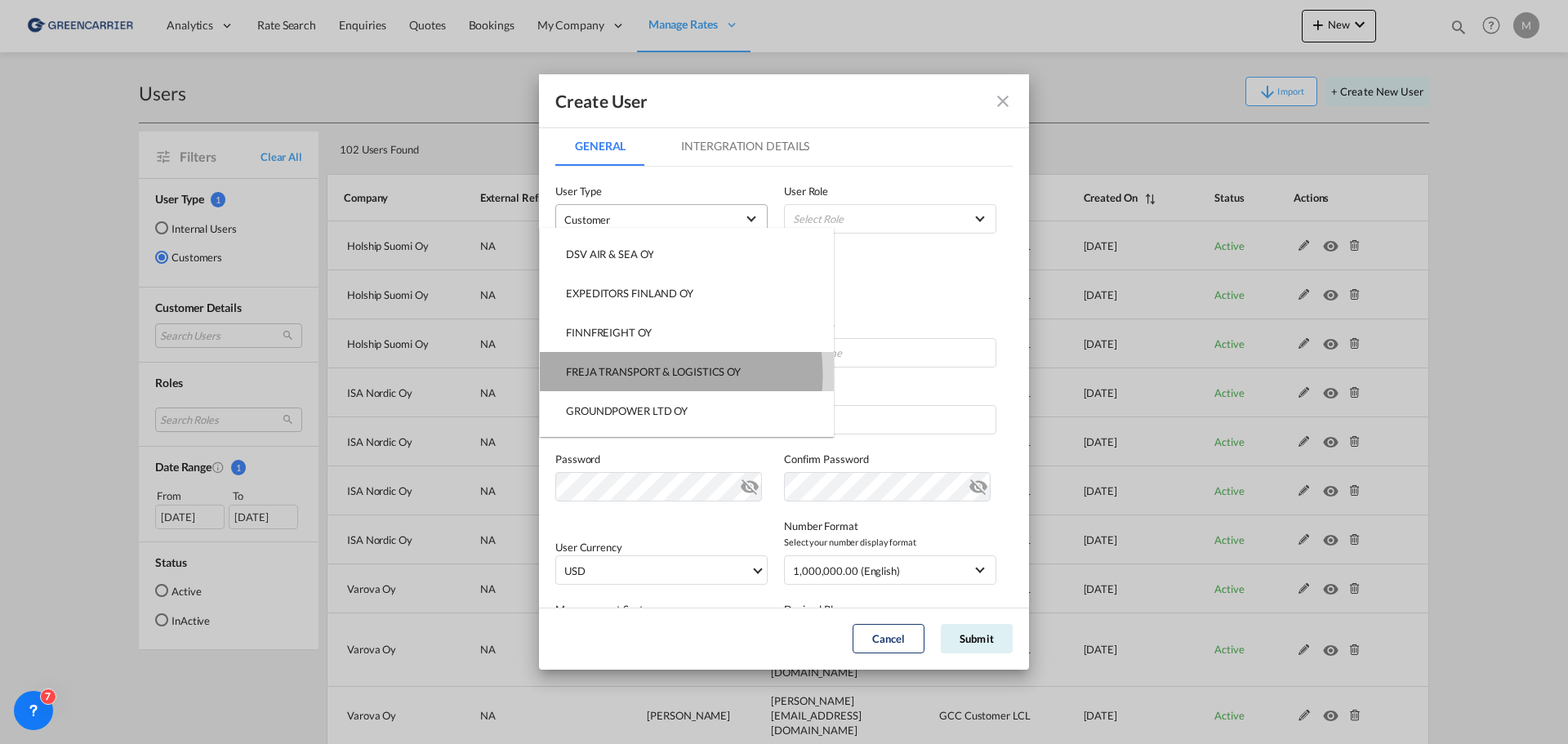
click at [626, 374] on div "FREJA TRANSPORT & LOGISTICS OY" at bounding box center [653, 372] width 175 height 15
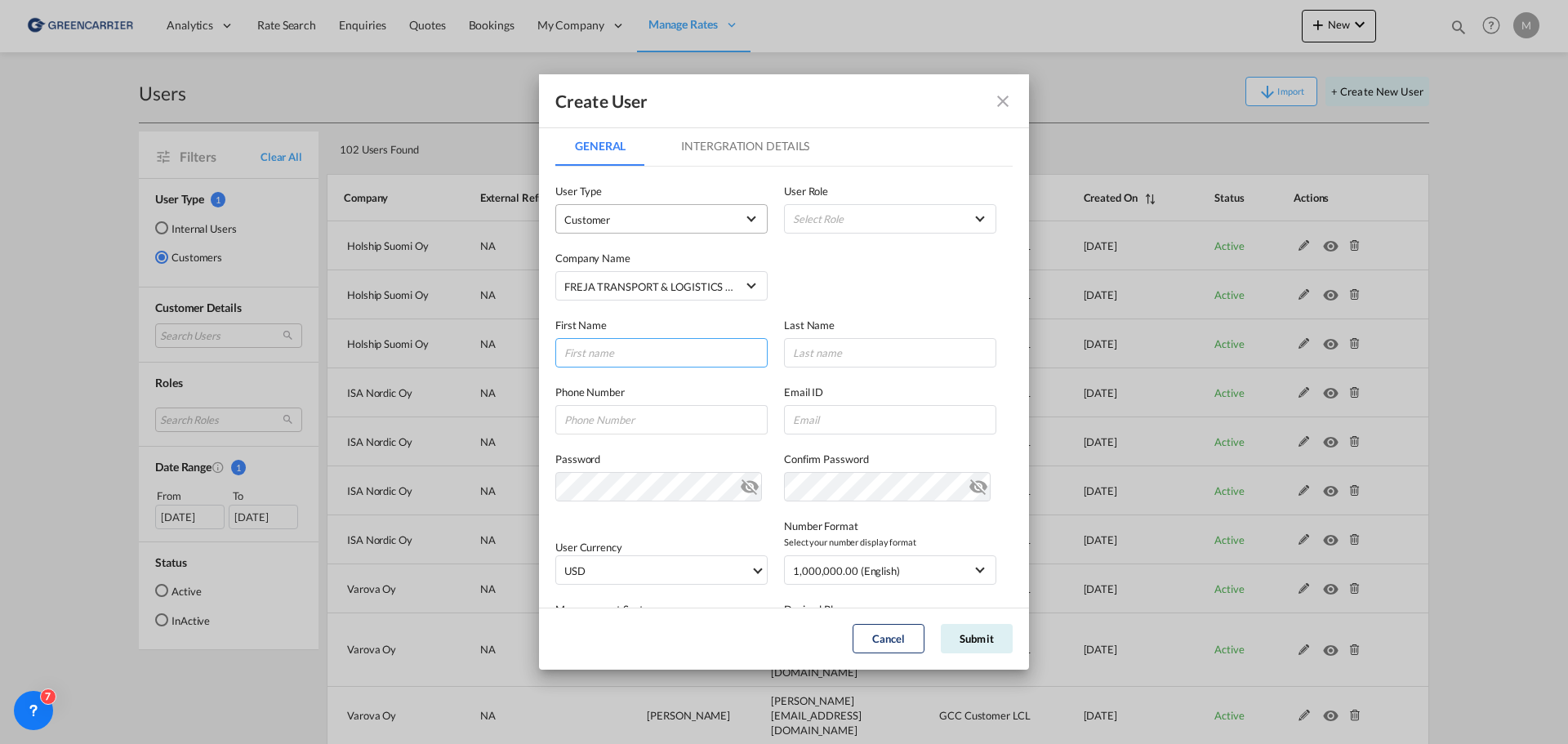
click at [637, 357] on input "GeneralIntergration Details ..." at bounding box center [661, 352] width 212 height 29
type input "Riika"
type input "Nevalainen"
click at [899, 419] on input "riika.nevalainen" at bounding box center [890, 419] width 212 height 29
type input "[EMAIL_ADDRESS][DOMAIN_NAME]"
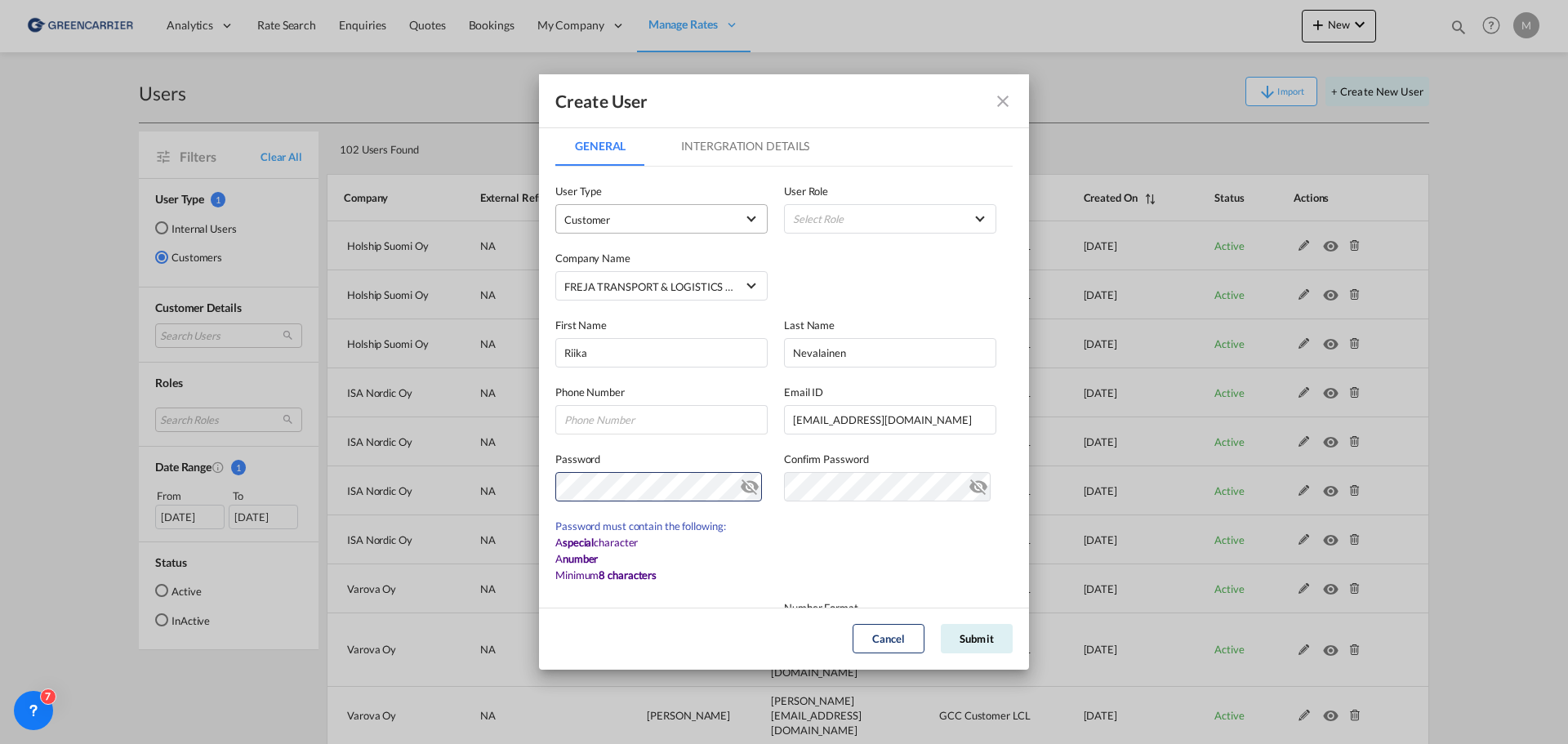
click at [740, 489] on md-icon "icon-eye-off" at bounding box center [749, 483] width 20 height 20
click at [874, 223] on md-select "Select Role BCO GLOBAL GCC Customer LCL USER_DEFINED GCC Customers FCL USER_DEF…" at bounding box center [890, 218] width 212 height 29
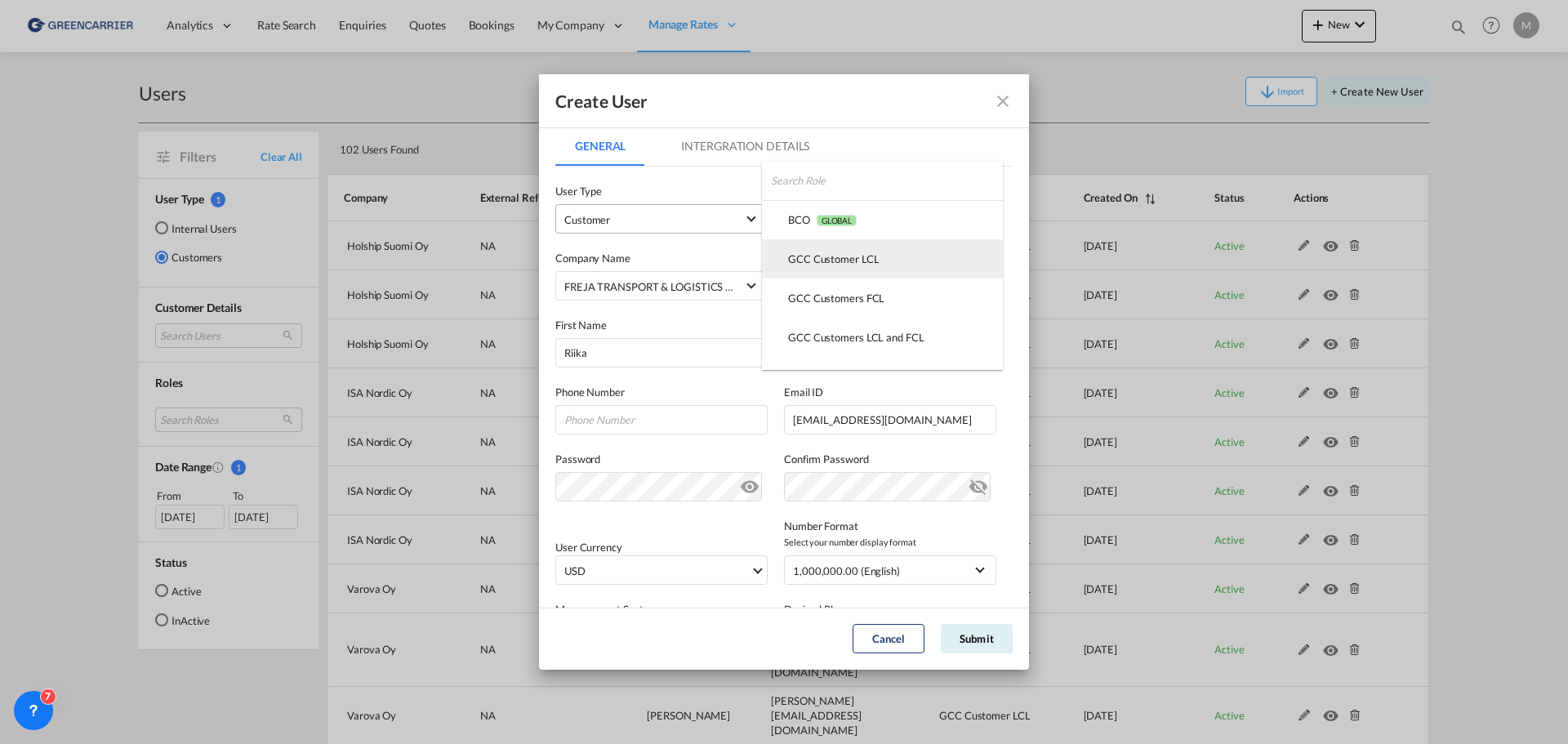
click at [853, 261] on div "GCC Customer LCL USER_DEFINED" at bounding box center [833, 259] width 91 height 15
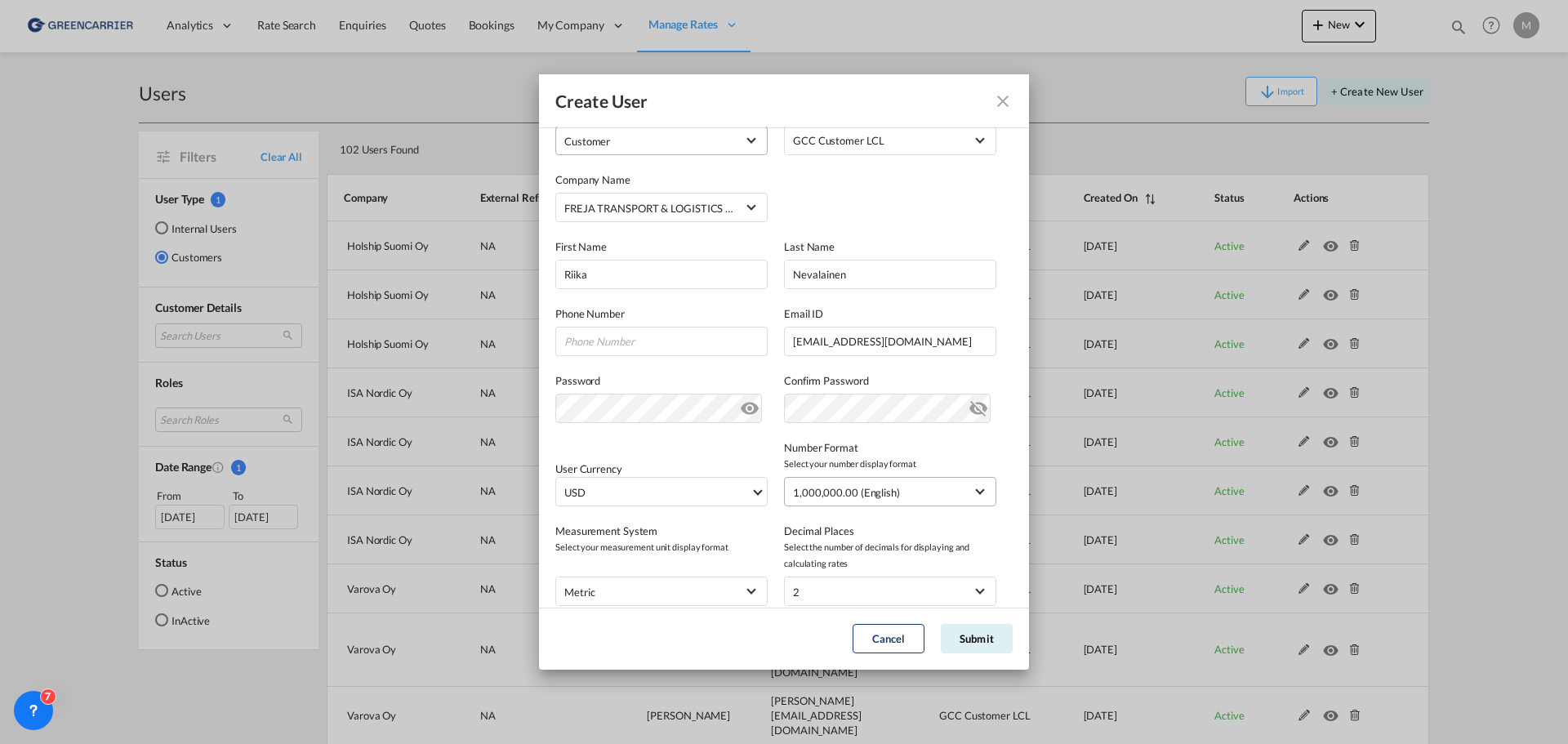
scroll to position [188, 0]
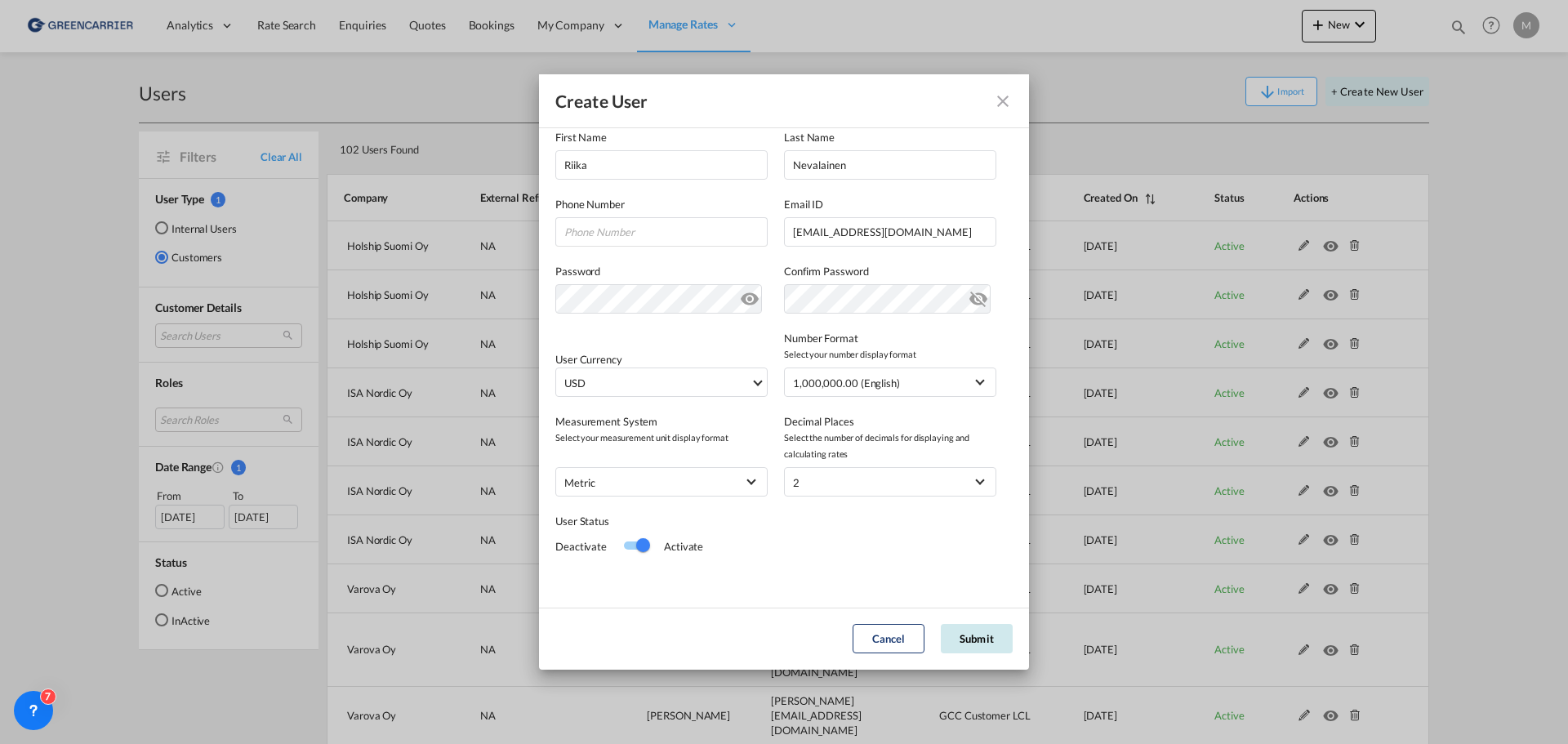
click at [986, 637] on button "Submit" at bounding box center [976, 638] width 72 height 29
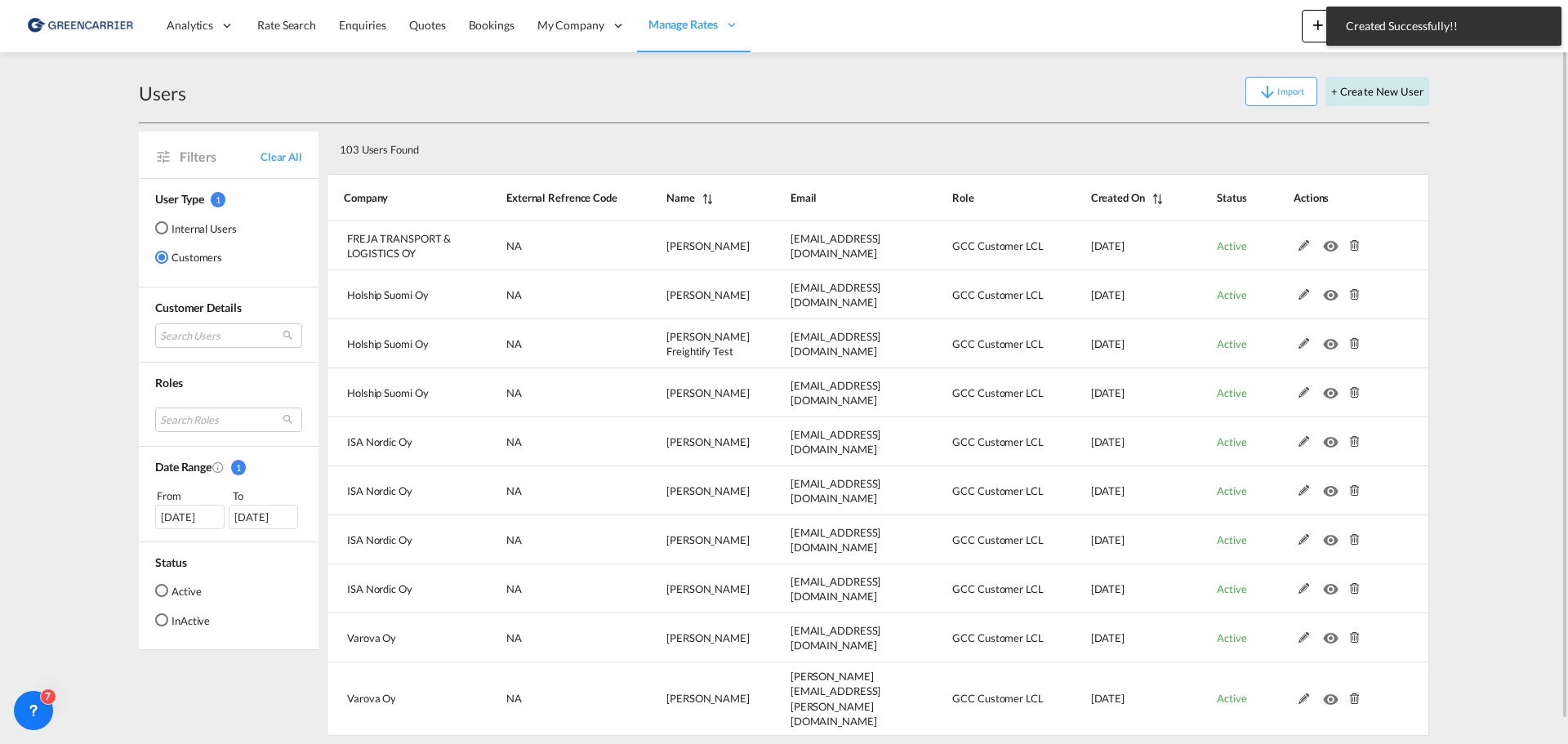
click at [1398, 95] on button "+ Create New User" at bounding box center [1377, 91] width 104 height 29
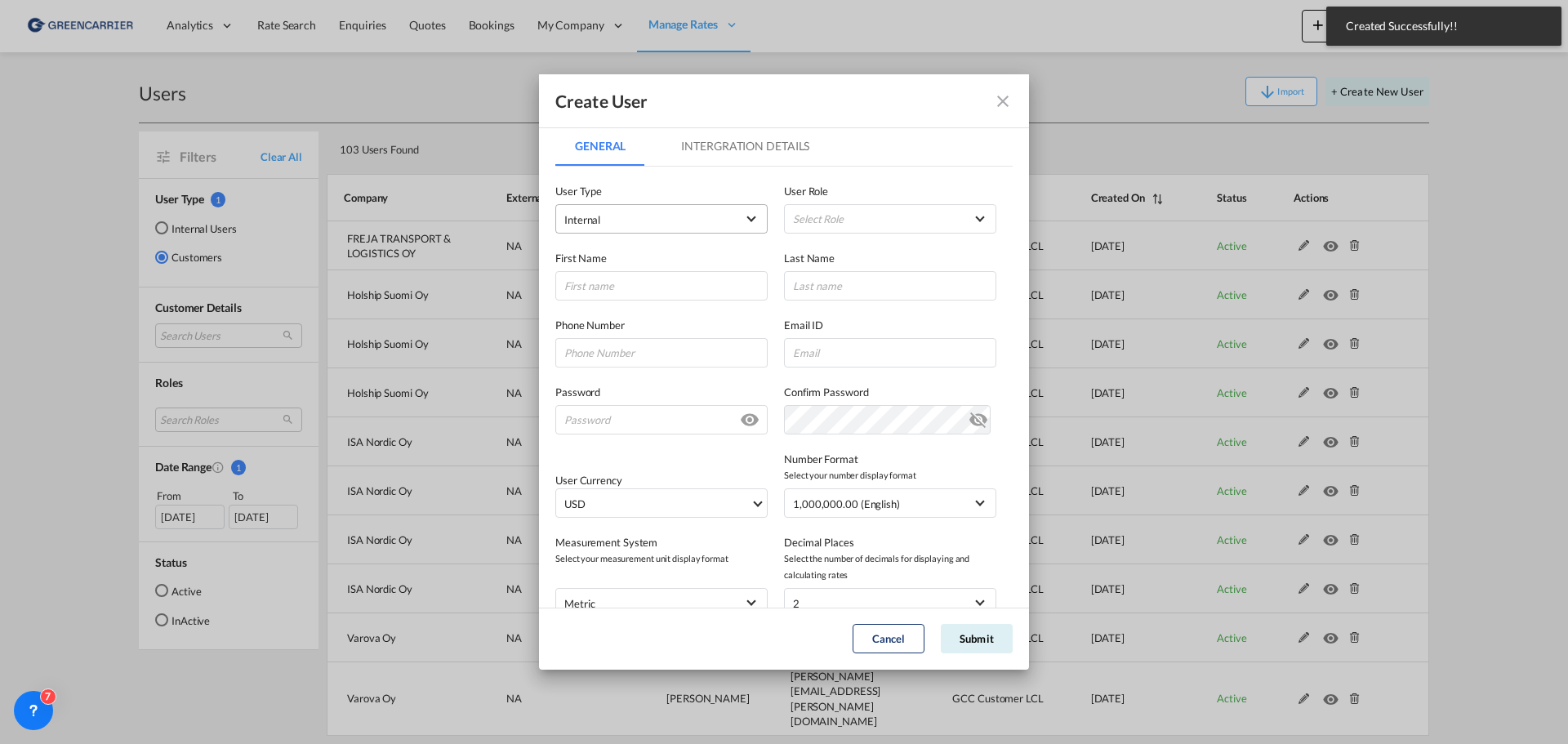
click at [722, 226] on span "Internal" at bounding box center [650, 219] width 171 height 16
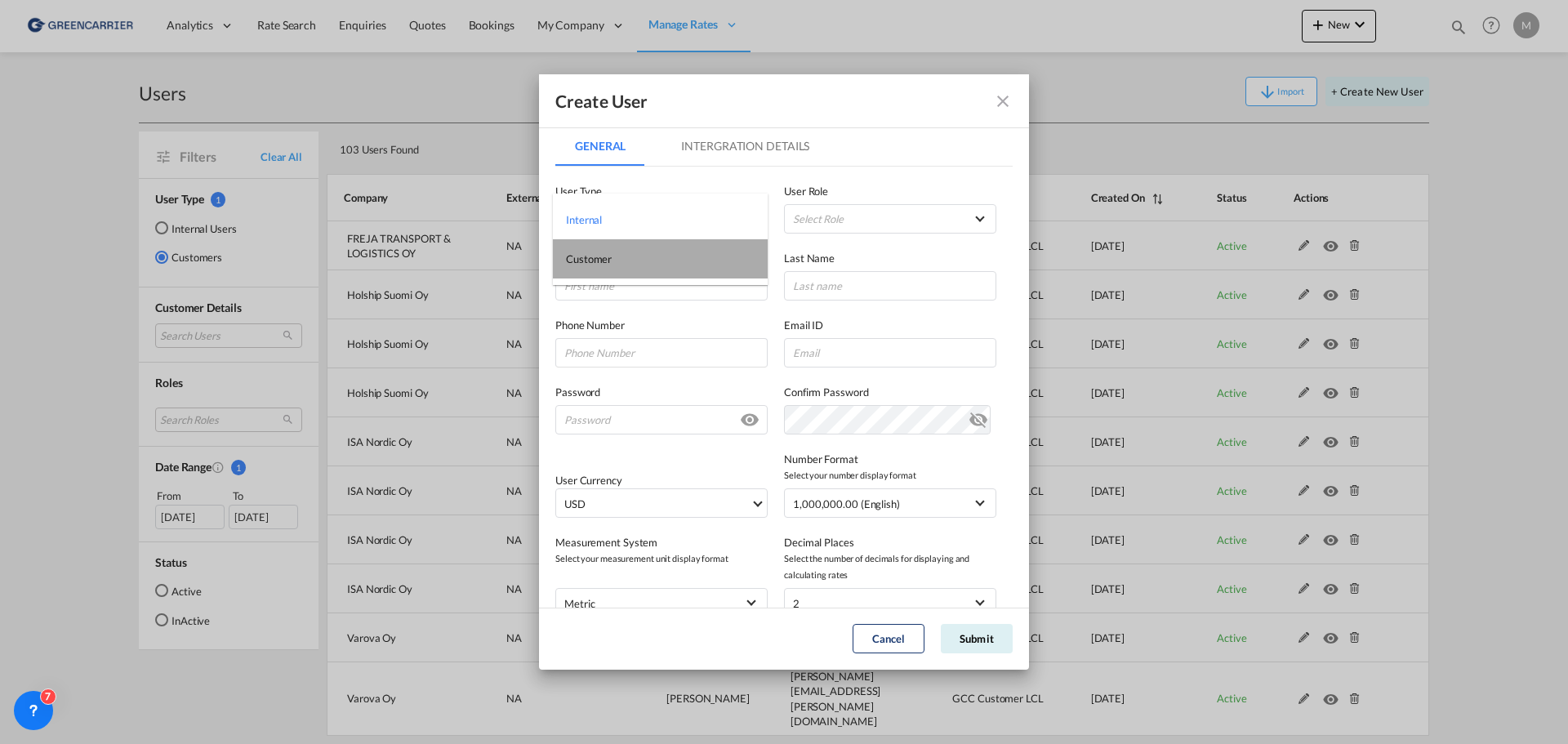
click at [677, 266] on md-option "Customer" at bounding box center [660, 259] width 214 height 39
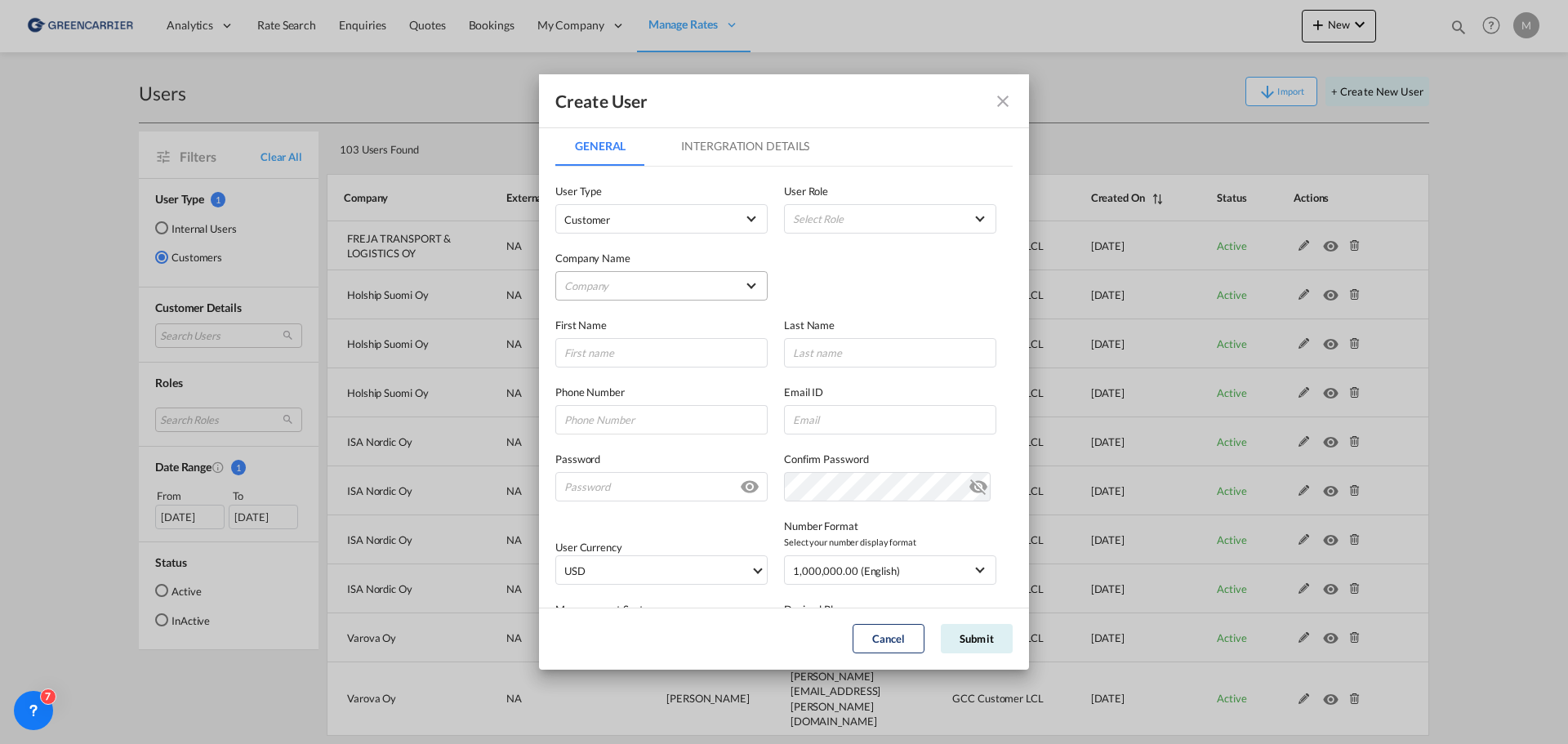
click at [599, 285] on md-select "Company AHA LOGISTICS LTD. AIR LOG APC LOGISTICS AB, FILIAL I FINLAND ATC GLOBA…" at bounding box center [661, 285] width 212 height 29
type md-option "1d72cc19-0a37-4c58-aab1-ac95774cd204"
type md-option "467896d3-ddb2-4988-bb9d-8205377fc3e4"
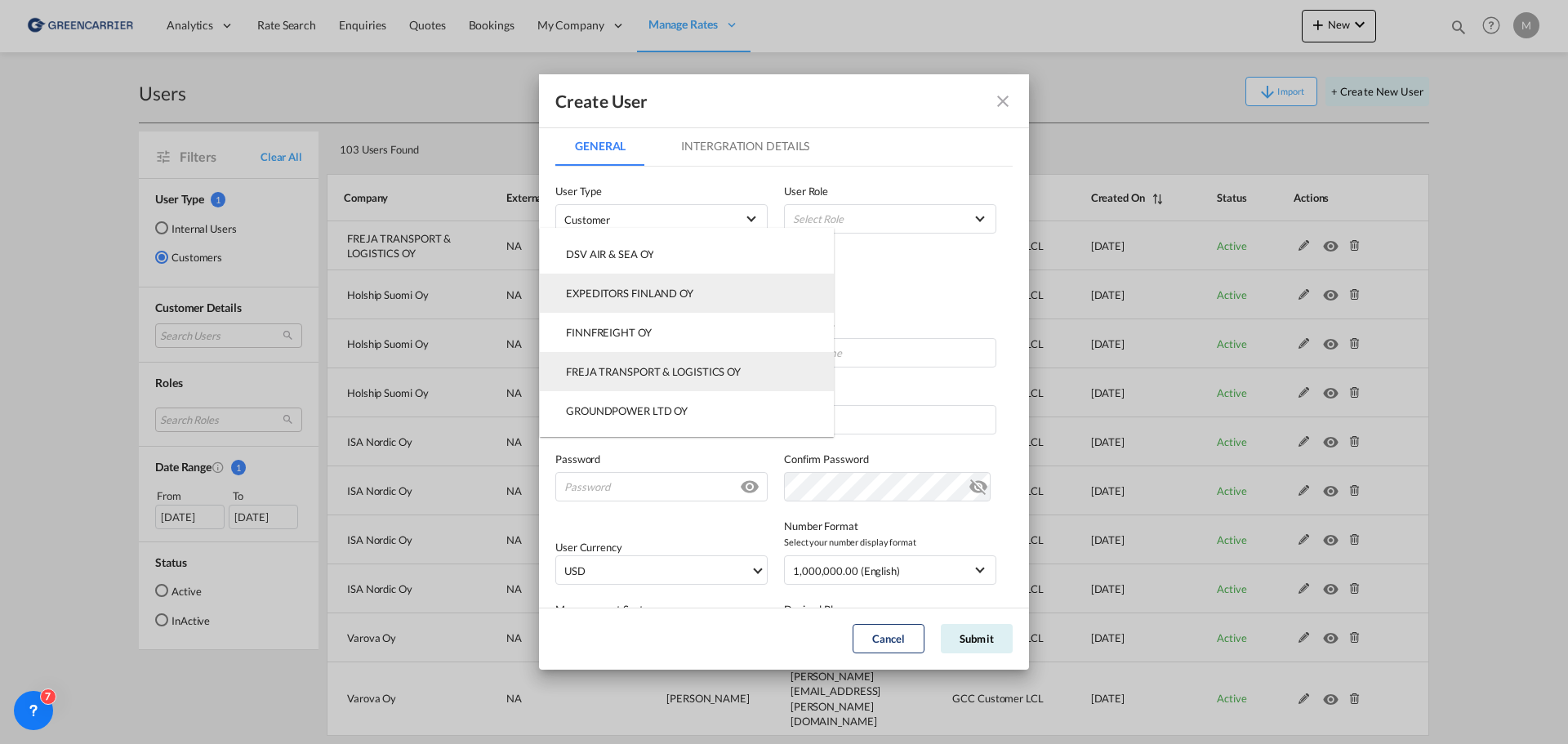
type md-option "5981d8b1-6ada-4890-960d-eff302f4e627"
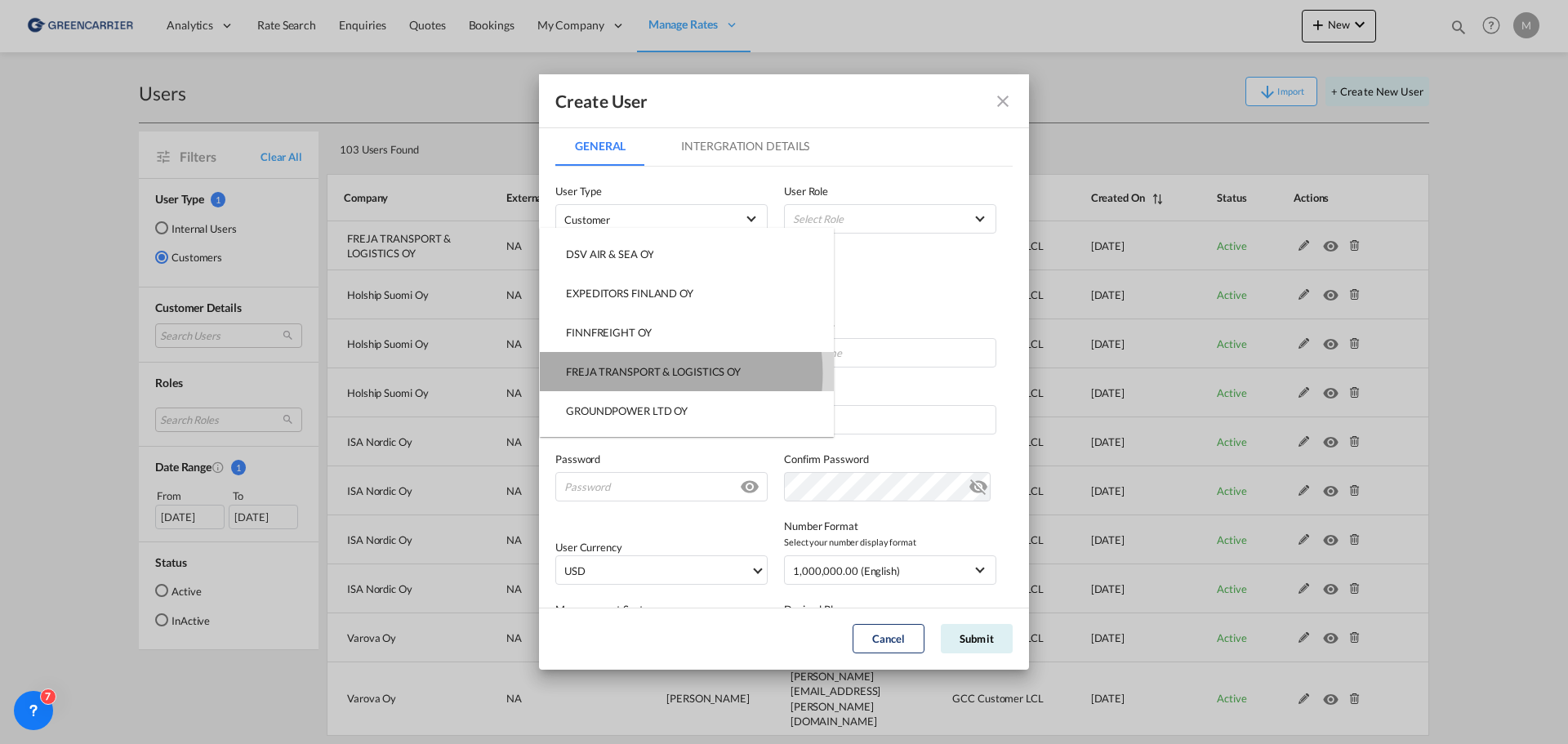
click at [642, 373] on div "FREJA TRANSPORT & LOGISTICS OY" at bounding box center [653, 372] width 175 height 15
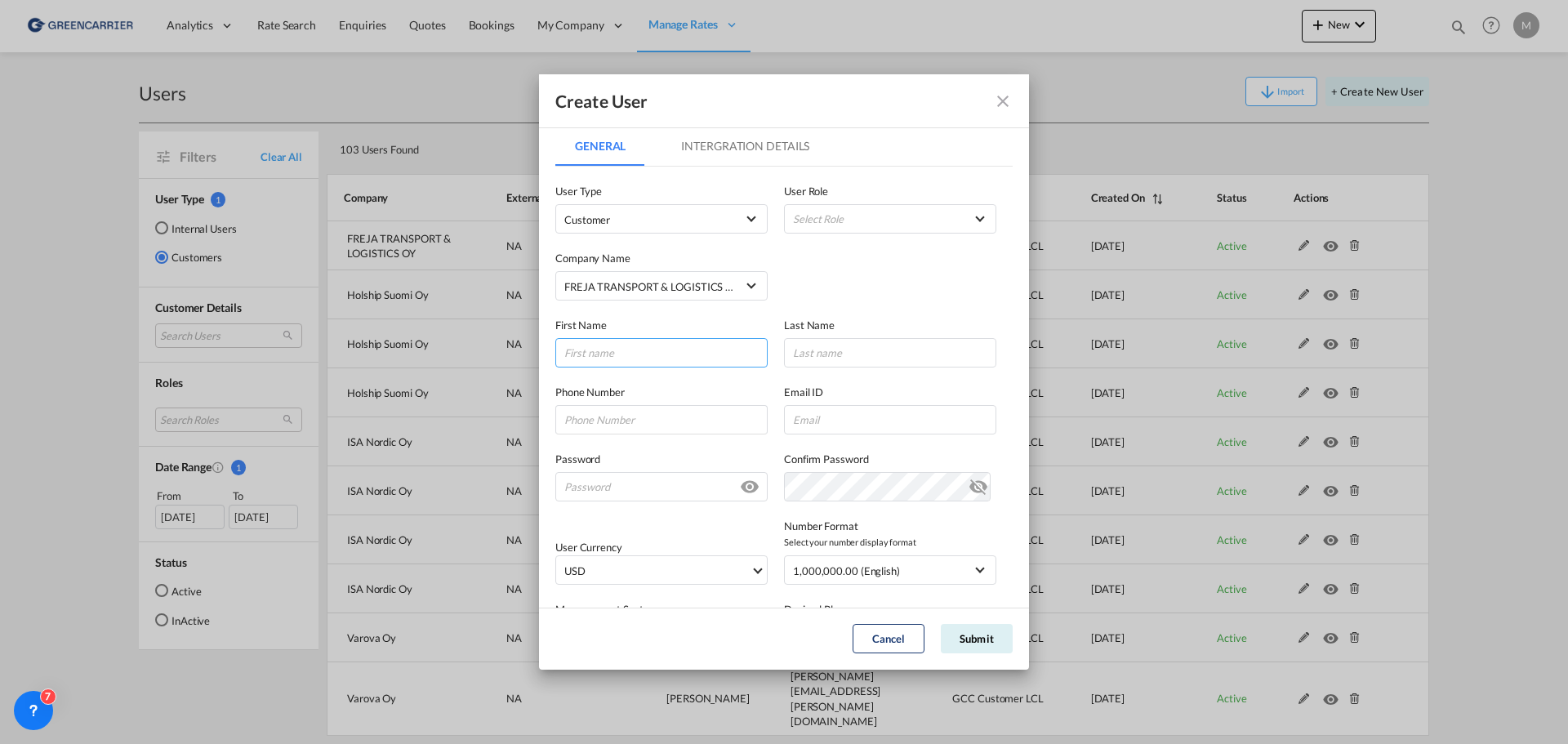
click at [645, 346] on input "GeneralIntergration Details ..." at bounding box center [661, 352] width 212 height 29
type input "[PERSON_NAME]"
click at [842, 348] on input "GeneralIntergration Details ..." at bounding box center [890, 352] width 212 height 29
type input "Björklöf"
click at [894, 430] on input "GeneralIntergration Details ..." at bounding box center [890, 419] width 212 height 29
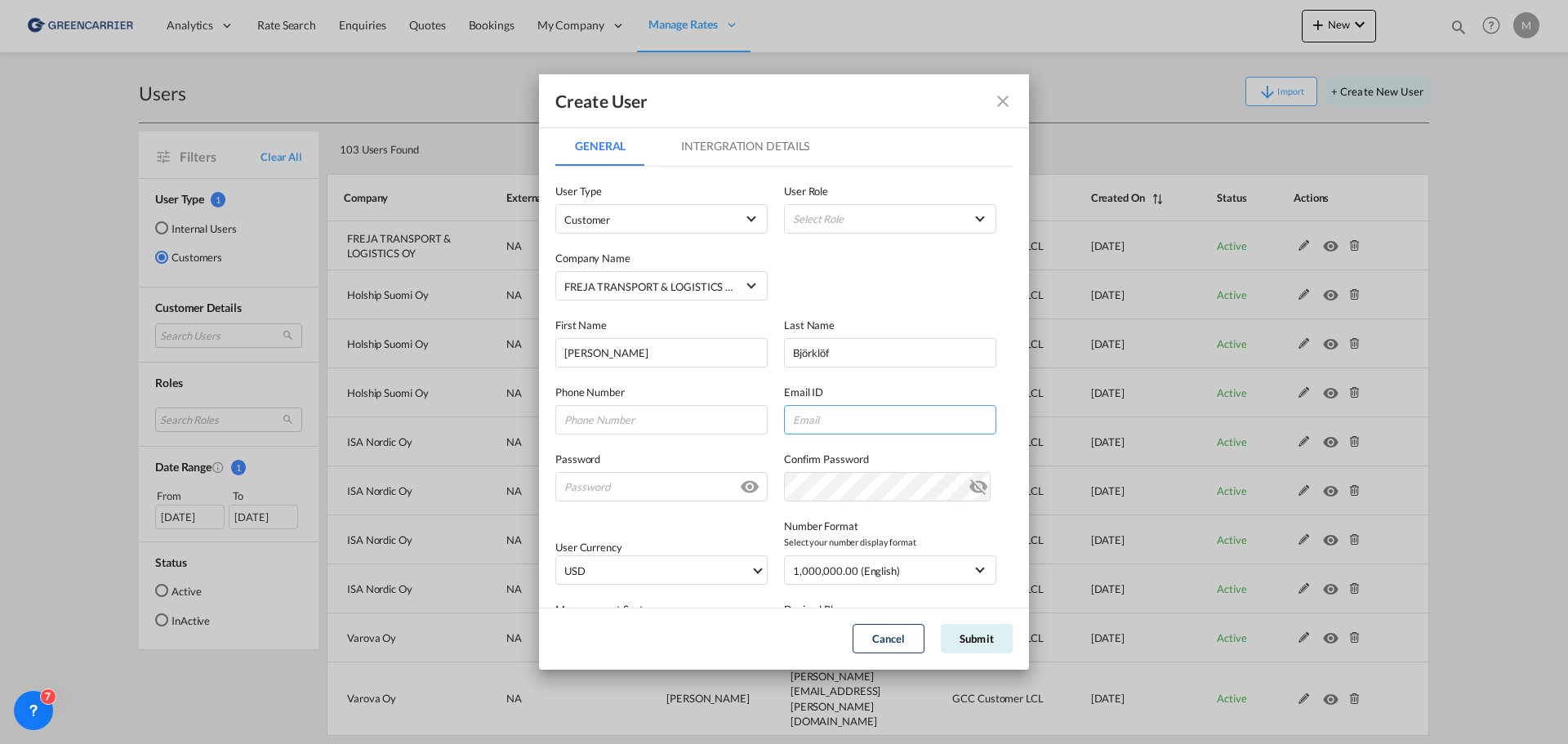
click at [843, 423] on input "GeneralIntergration Details ..." at bounding box center [890, 419] width 212 height 29
type input "[PERSON_NAME][EMAIL_ADDRESS][DOMAIN_NAME]"
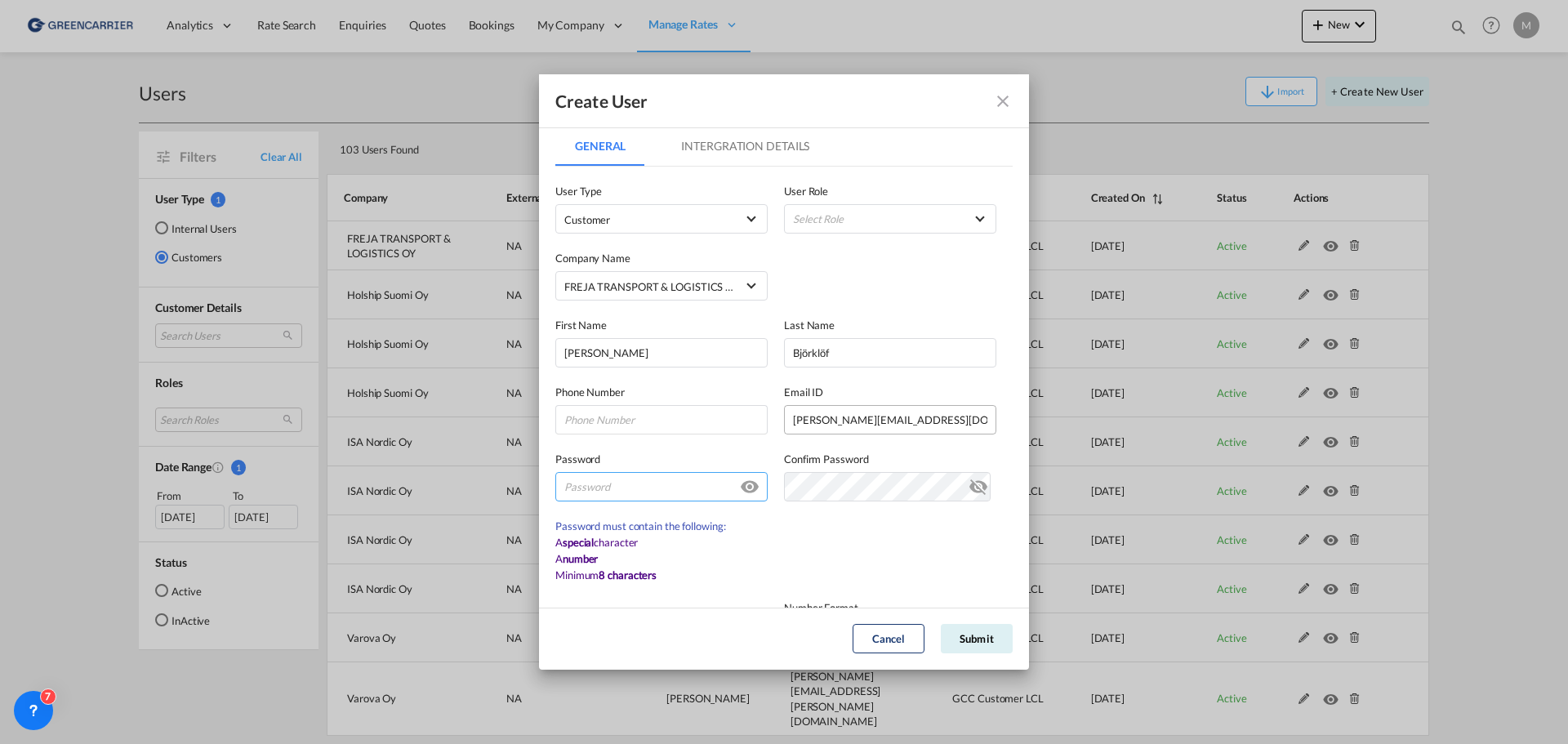
paste input "Freja123!"
type input "Freja123!"
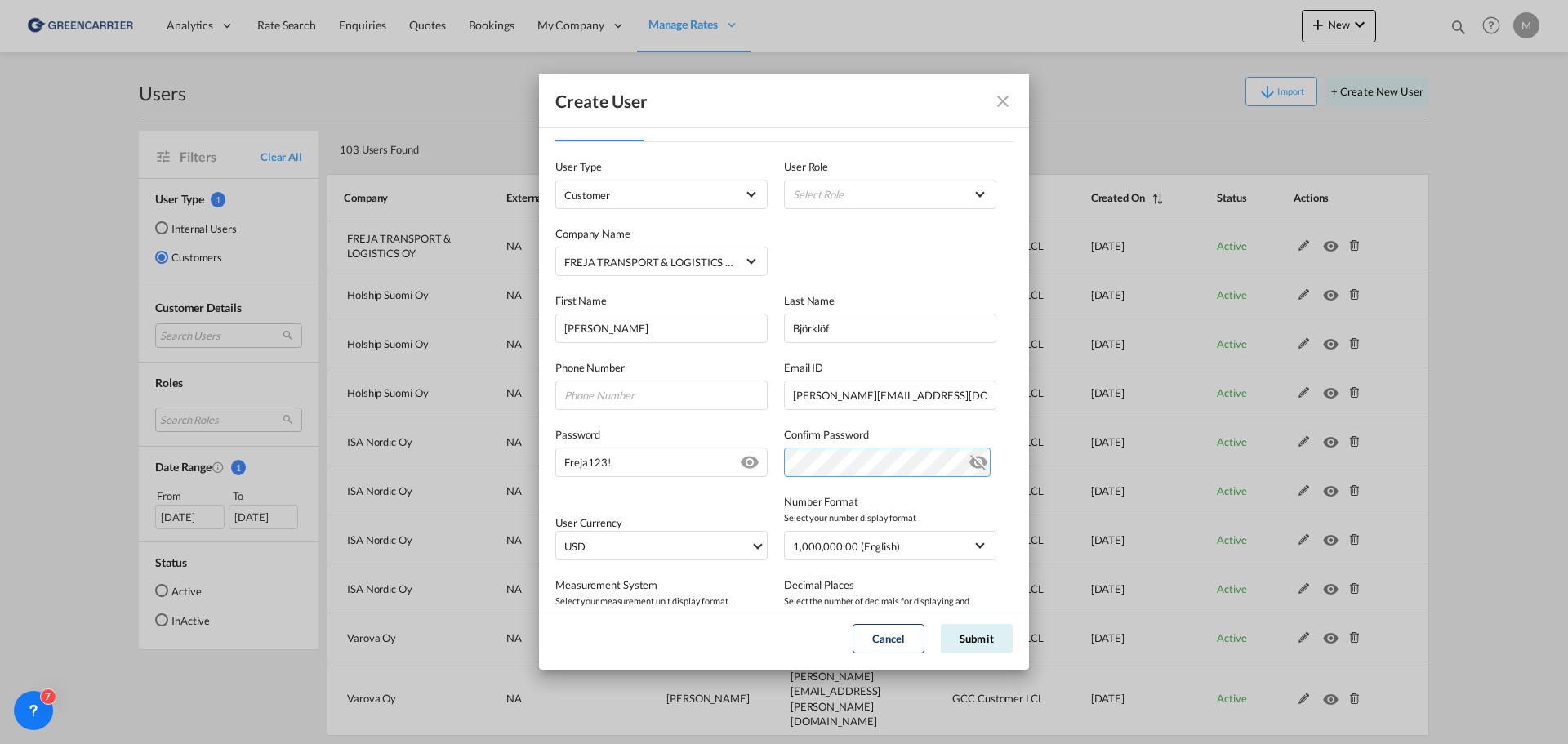
scroll to position [0, 0]
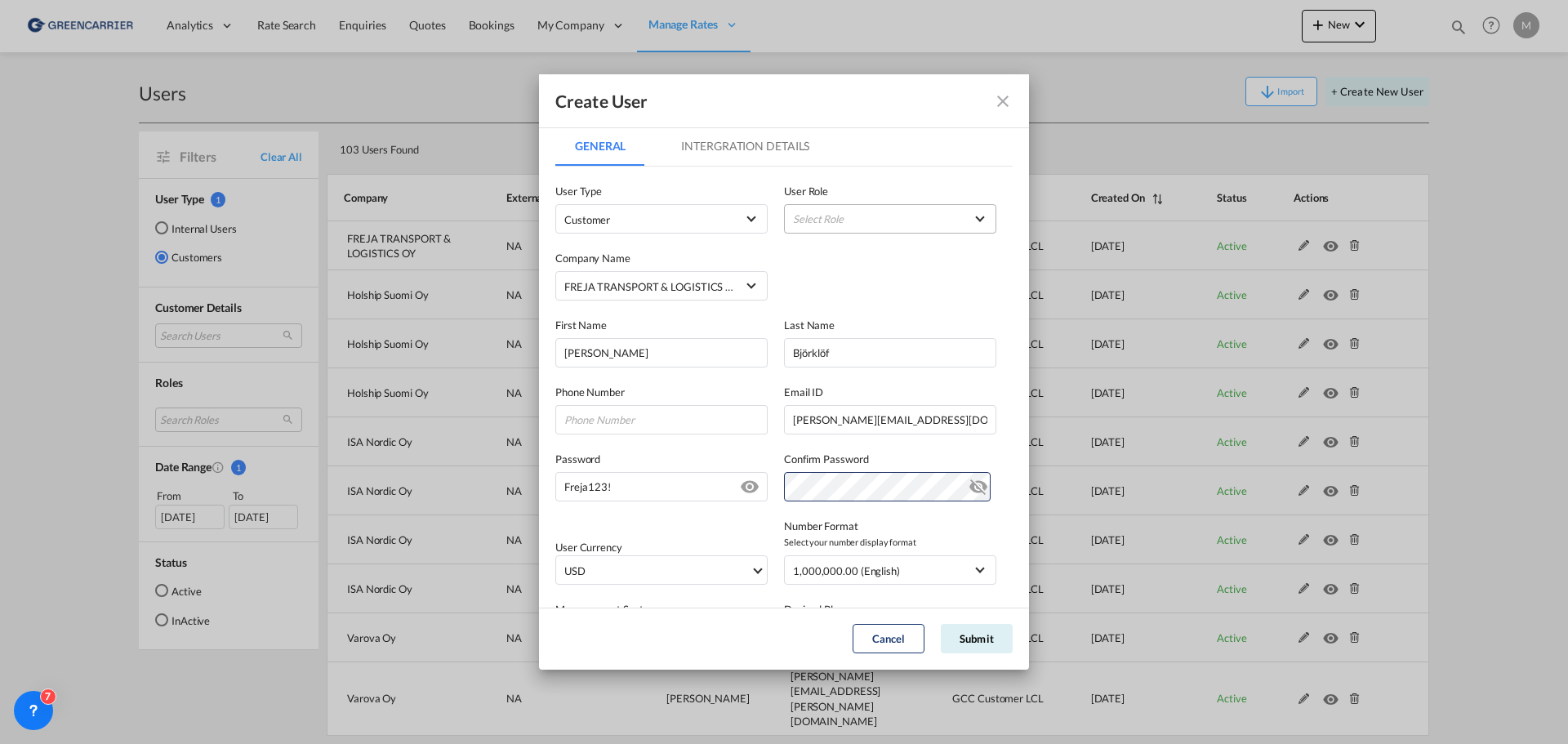
click at [842, 221] on md-select "Select Role BCO GLOBAL GCC Customer LCL USER_DEFINED GCC Customers FCL USER_DEF…" at bounding box center [890, 218] width 212 height 29
click at [848, 256] on div "GCC Customer LCL USER_DEFINED" at bounding box center [833, 259] width 91 height 15
click at [983, 639] on button "Submit" at bounding box center [976, 638] width 72 height 29
